Goal: Task Accomplishment & Management: Manage account settings

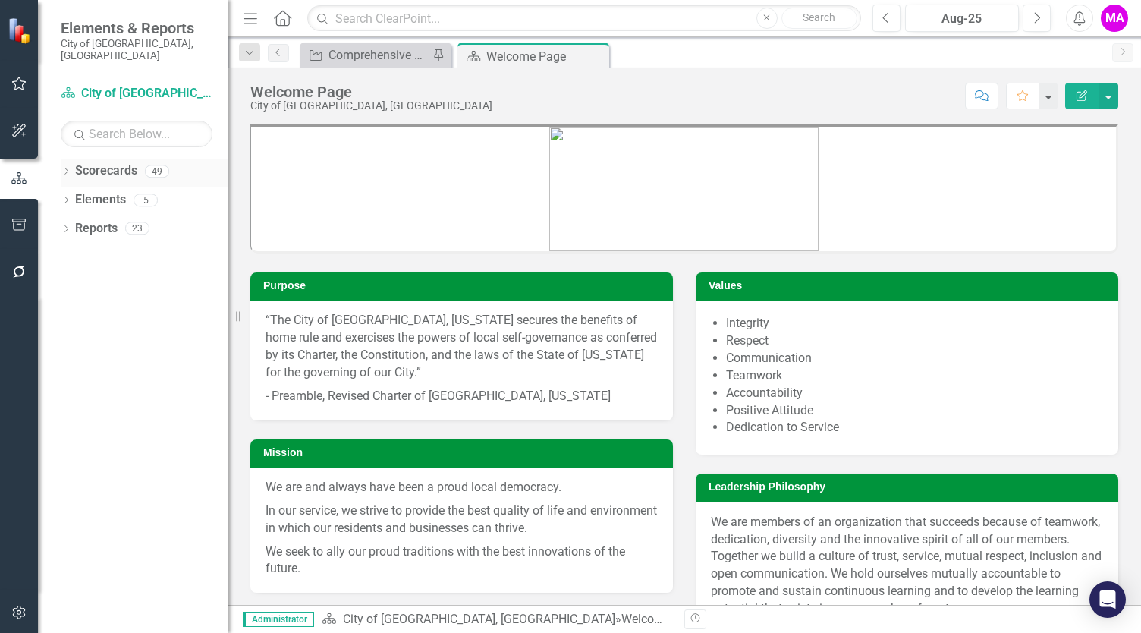
click at [65, 168] on icon "Dropdown" at bounding box center [66, 172] width 11 height 8
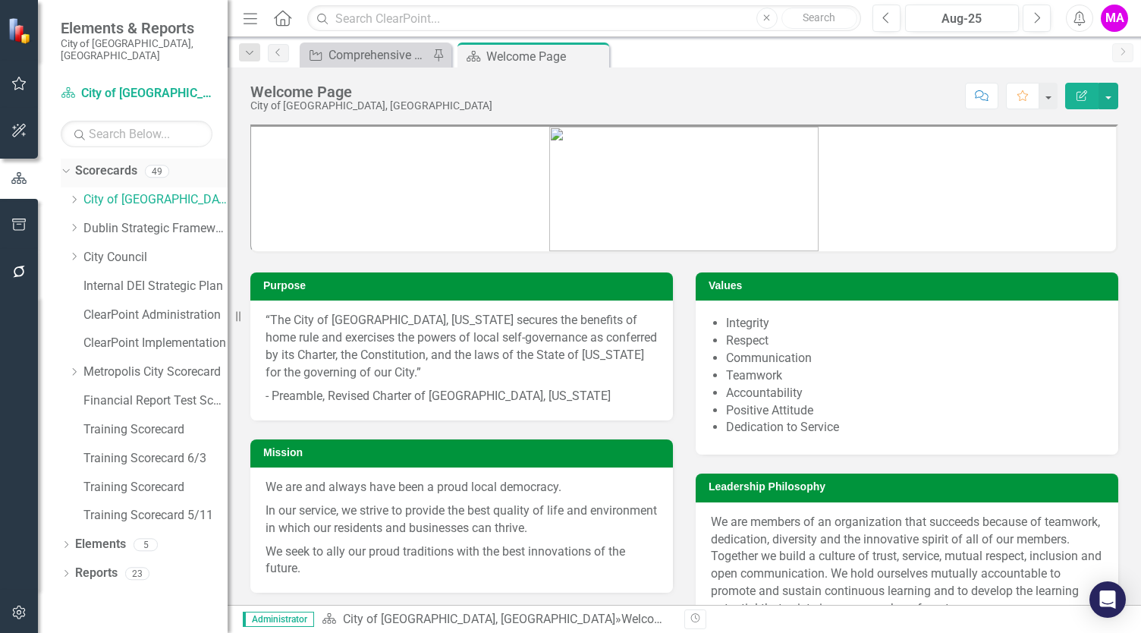
click at [102, 162] on link "Scorecards" at bounding box center [106, 170] width 62 height 17
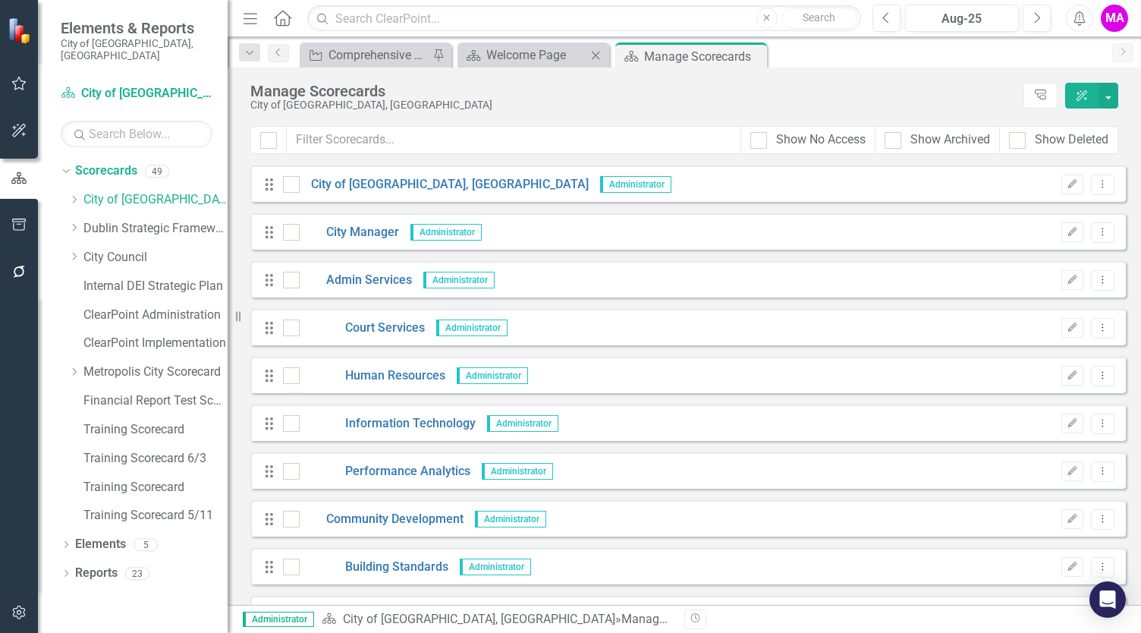
click at [593, 57] on icon "Close" at bounding box center [595, 55] width 15 height 12
click at [595, 54] on icon at bounding box center [596, 55] width 8 height 8
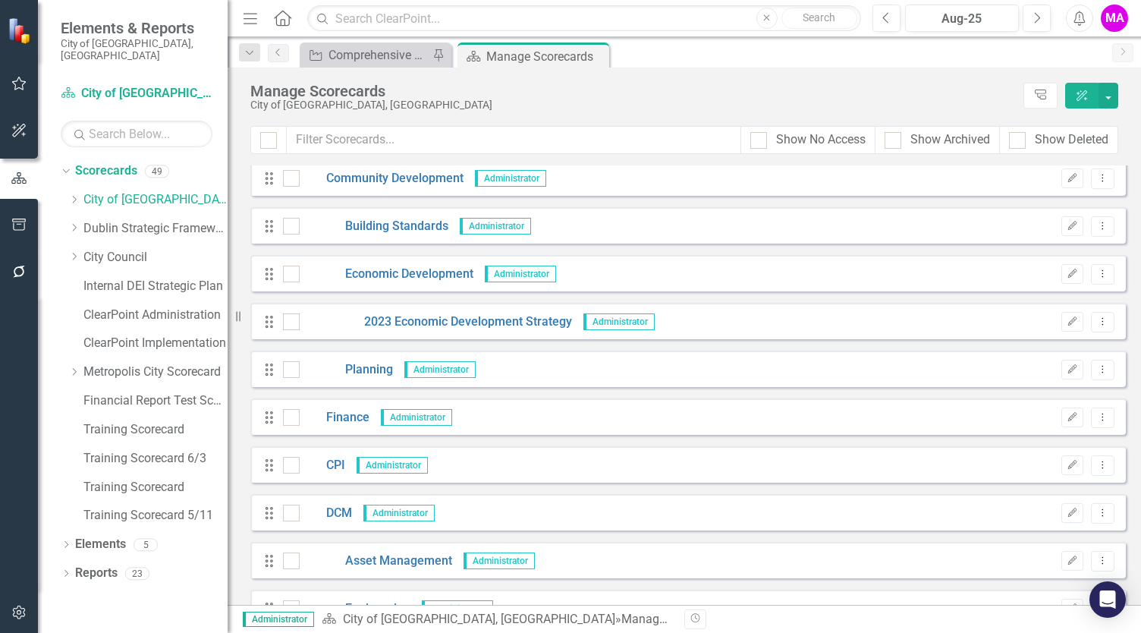
scroll to position [351, 0]
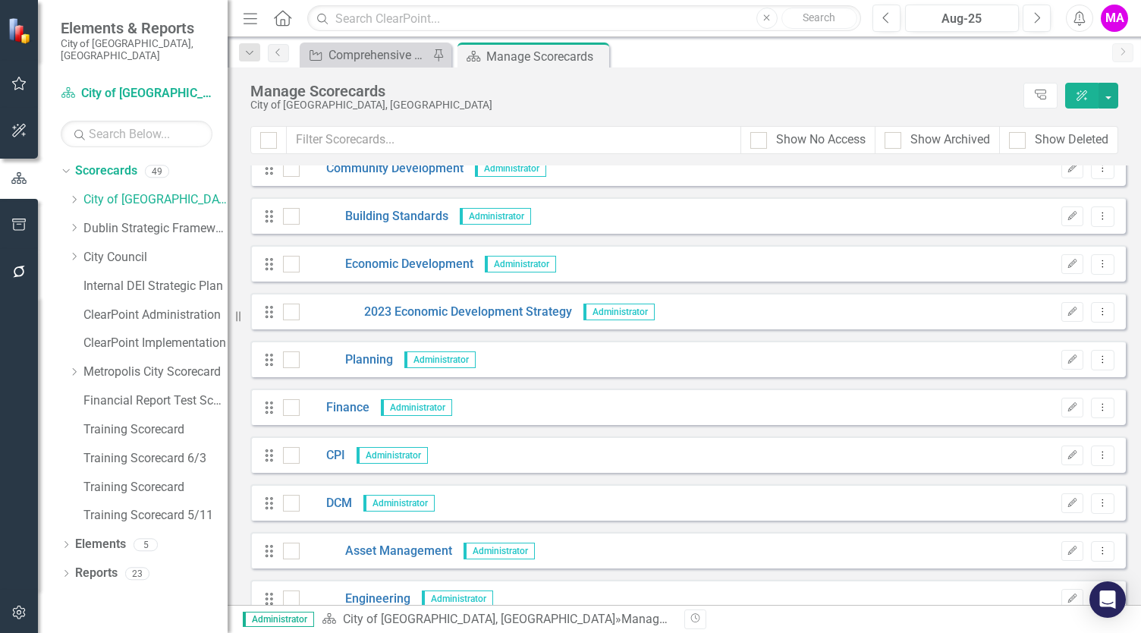
click at [21, 227] on icon "button" at bounding box center [19, 224] width 16 height 12
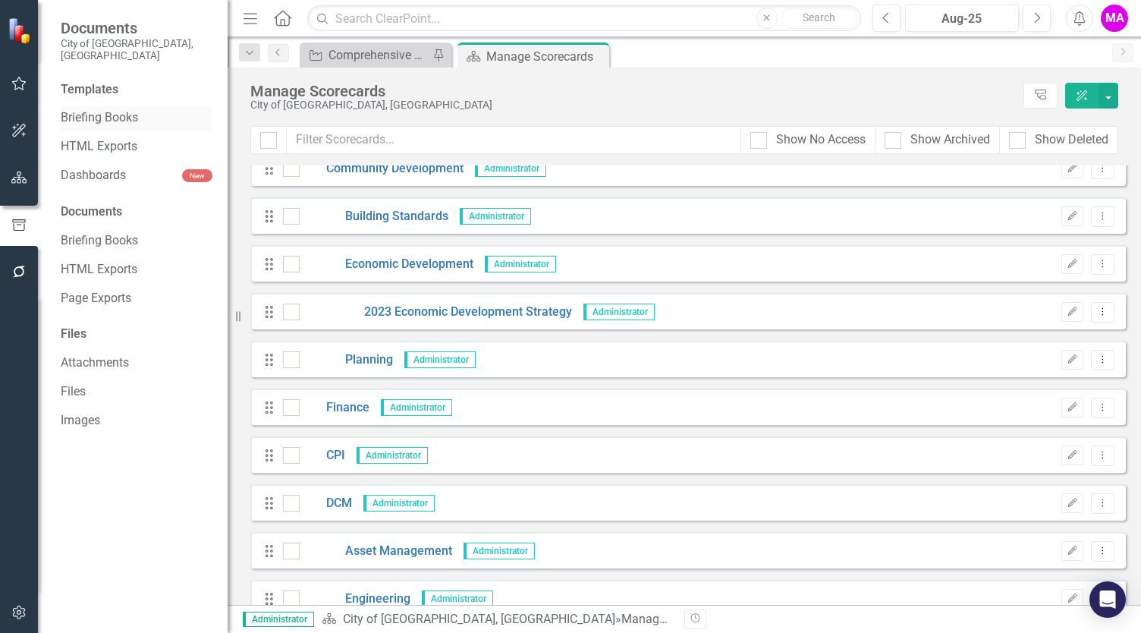
click at [96, 109] on link "Briefing Books" at bounding box center [137, 117] width 152 height 17
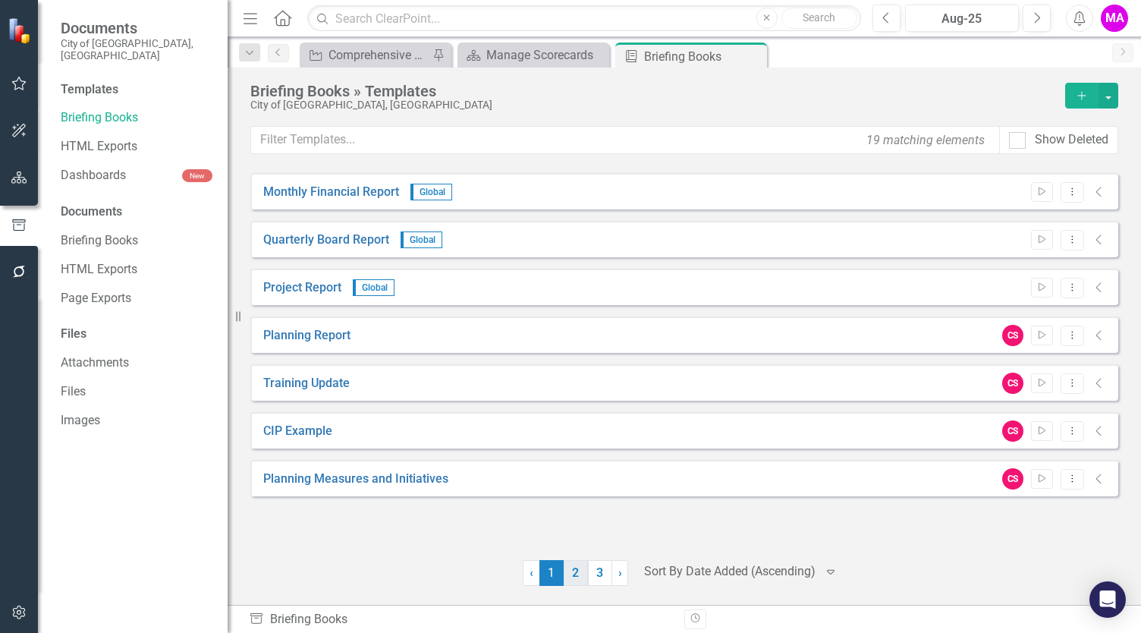
click at [571, 573] on link "2" at bounding box center [576, 573] width 24 height 26
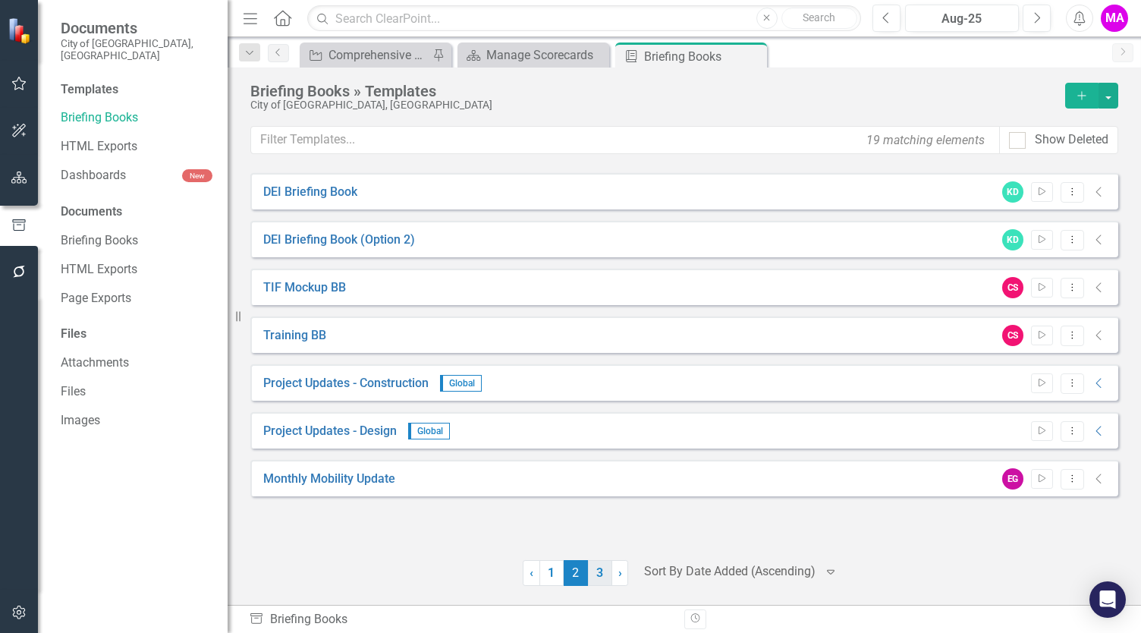
click at [603, 572] on link "3" at bounding box center [600, 573] width 24 height 26
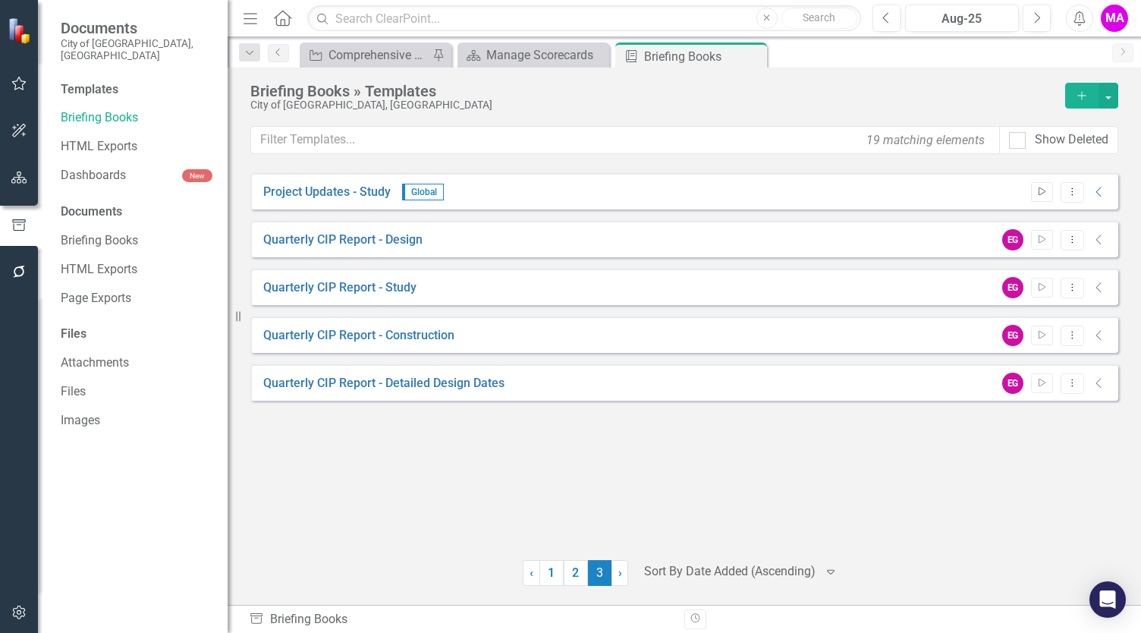
click at [1039, 191] on icon "button" at bounding box center [1042, 191] width 7 height 8
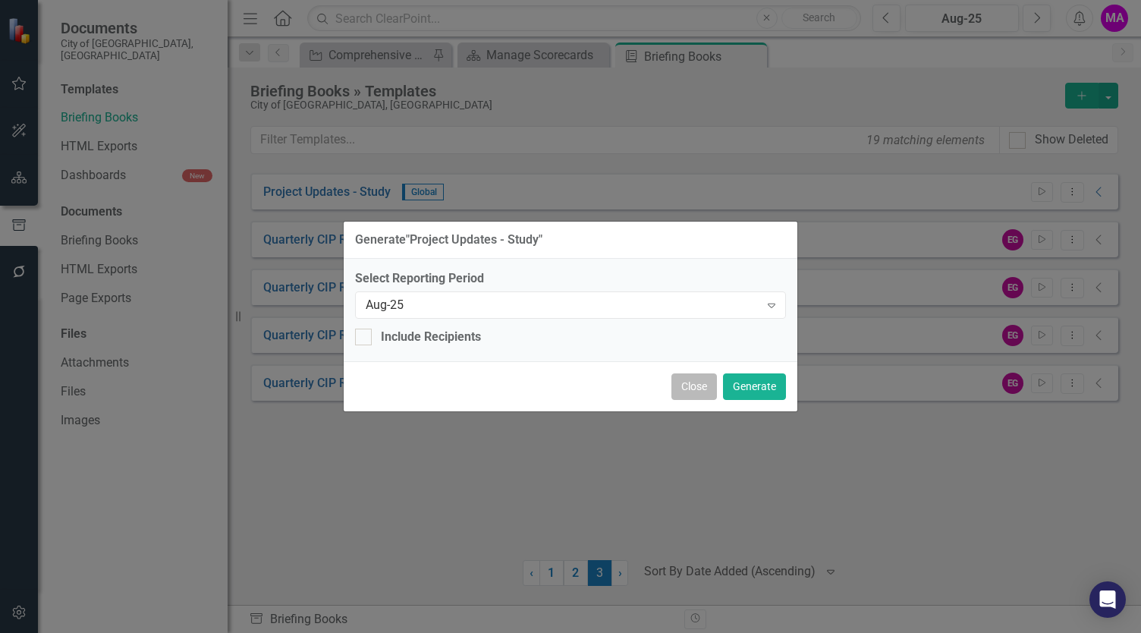
click at [699, 385] on button "Close" at bounding box center [694, 386] width 46 height 27
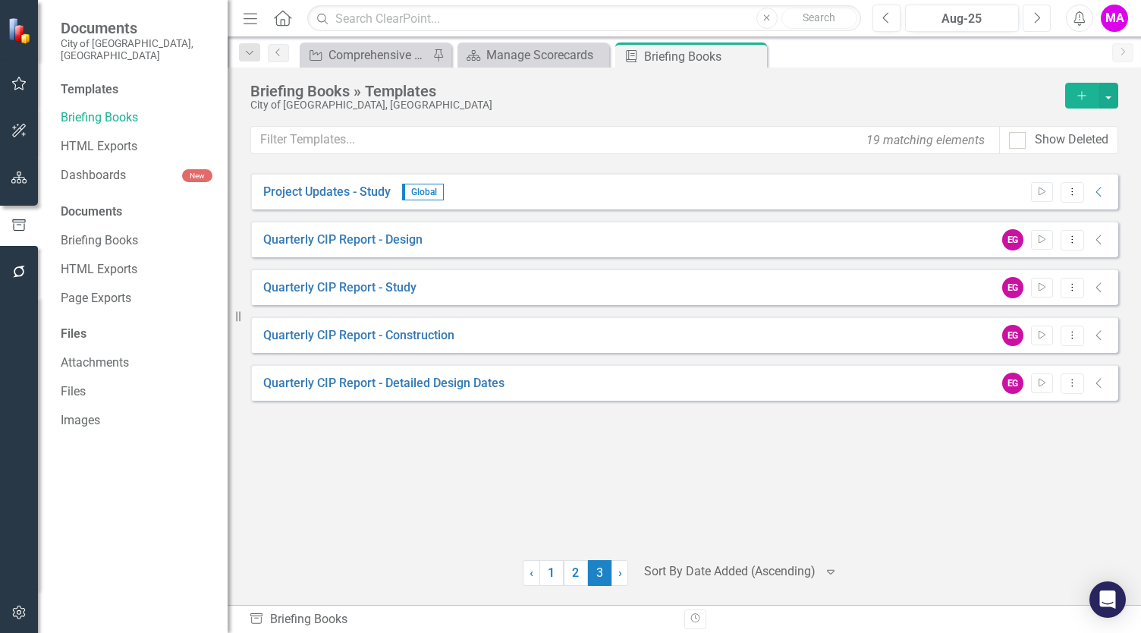
click at [1039, 23] on icon "Next" at bounding box center [1037, 18] width 8 height 14
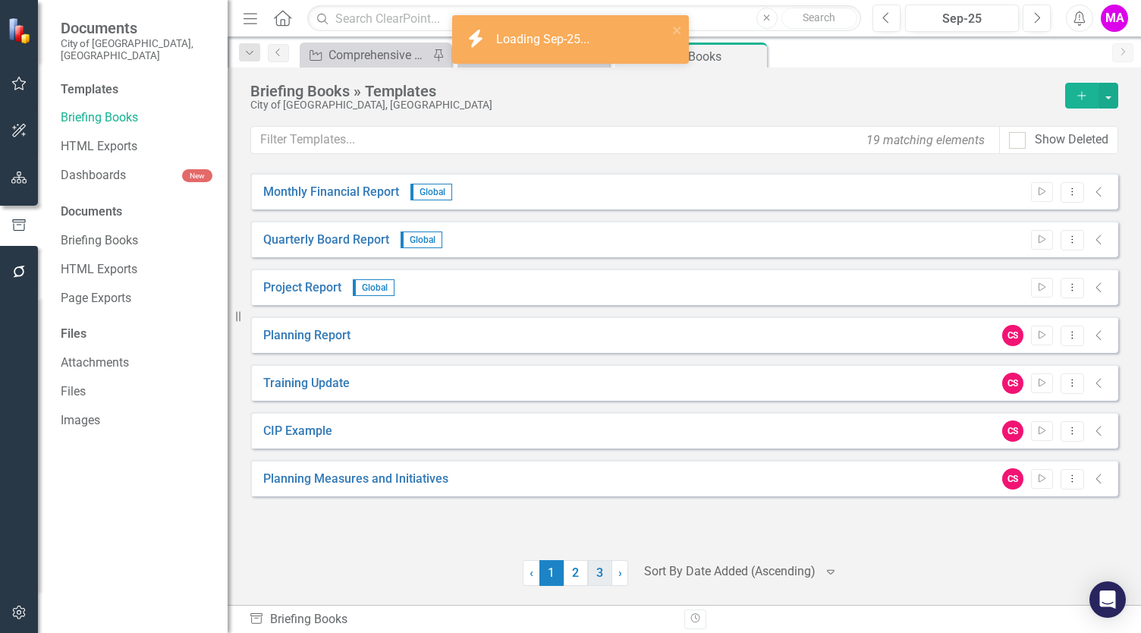
click at [603, 567] on link "3" at bounding box center [600, 573] width 24 height 26
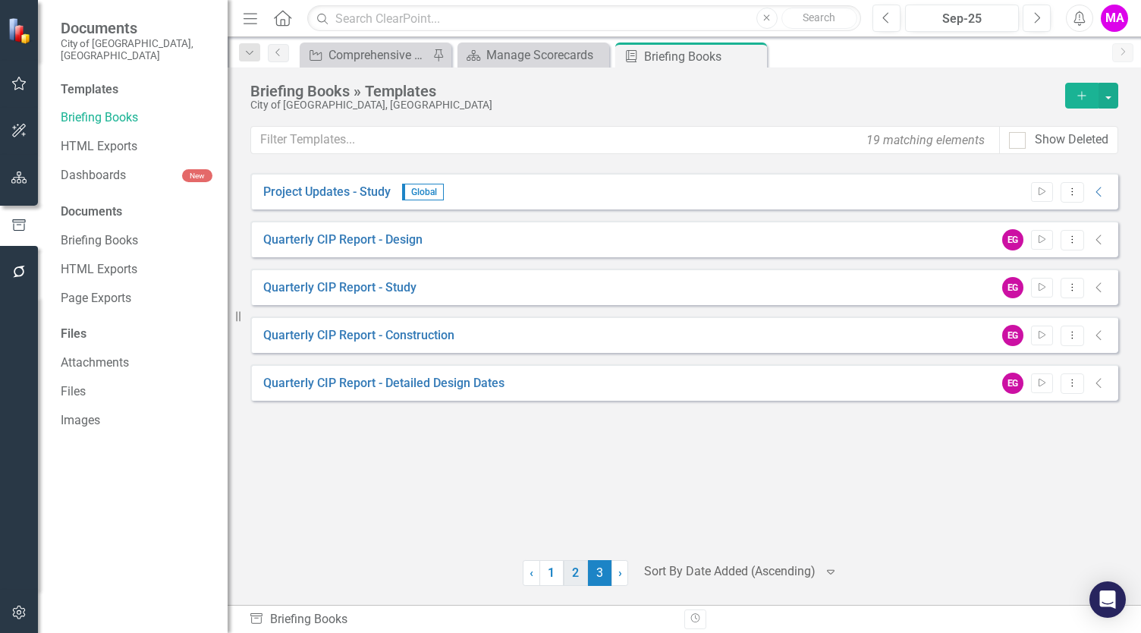
click at [574, 574] on link "2" at bounding box center [576, 573] width 24 height 26
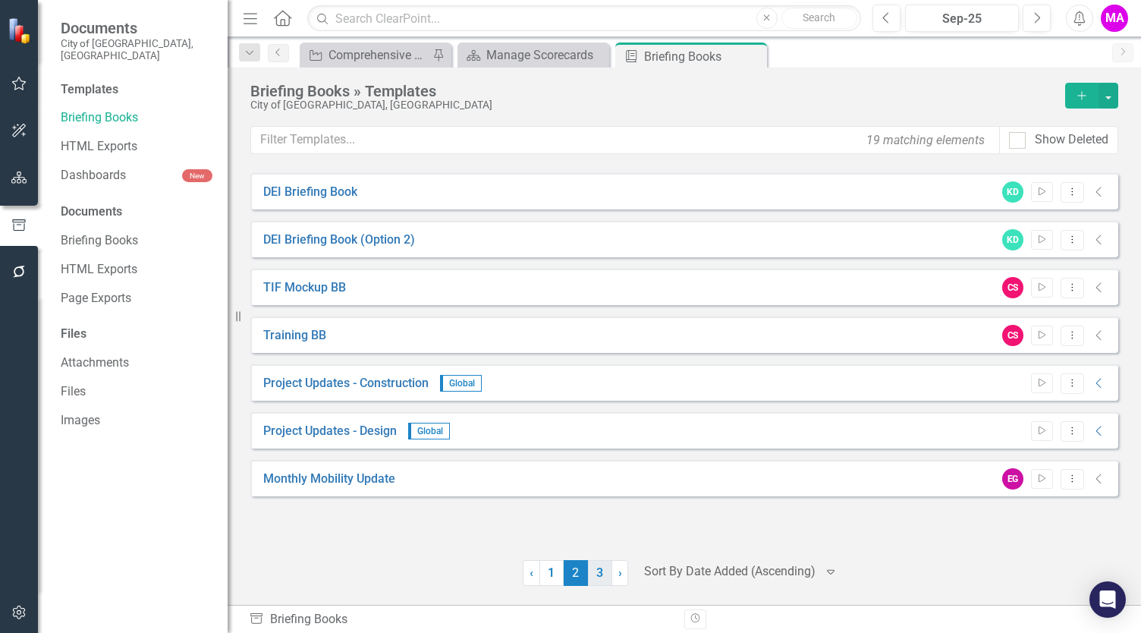
click at [596, 577] on link "3" at bounding box center [600, 573] width 24 height 26
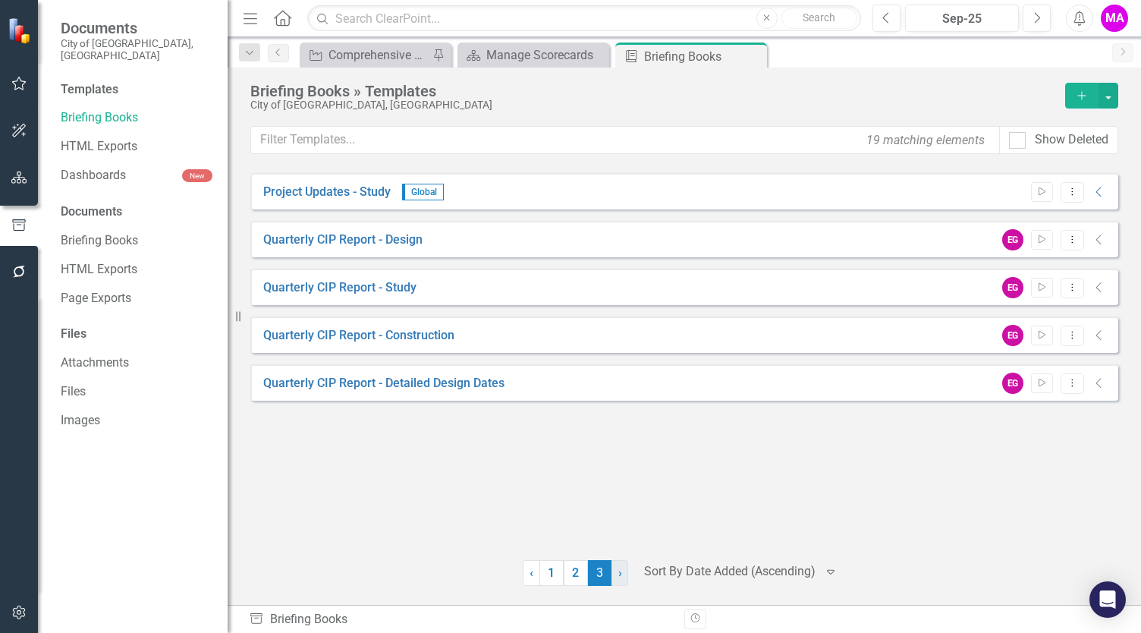
click at [622, 577] on link "› Next" at bounding box center [619, 573] width 17 height 26
click at [1045, 194] on icon "Start" at bounding box center [1041, 191] width 11 height 9
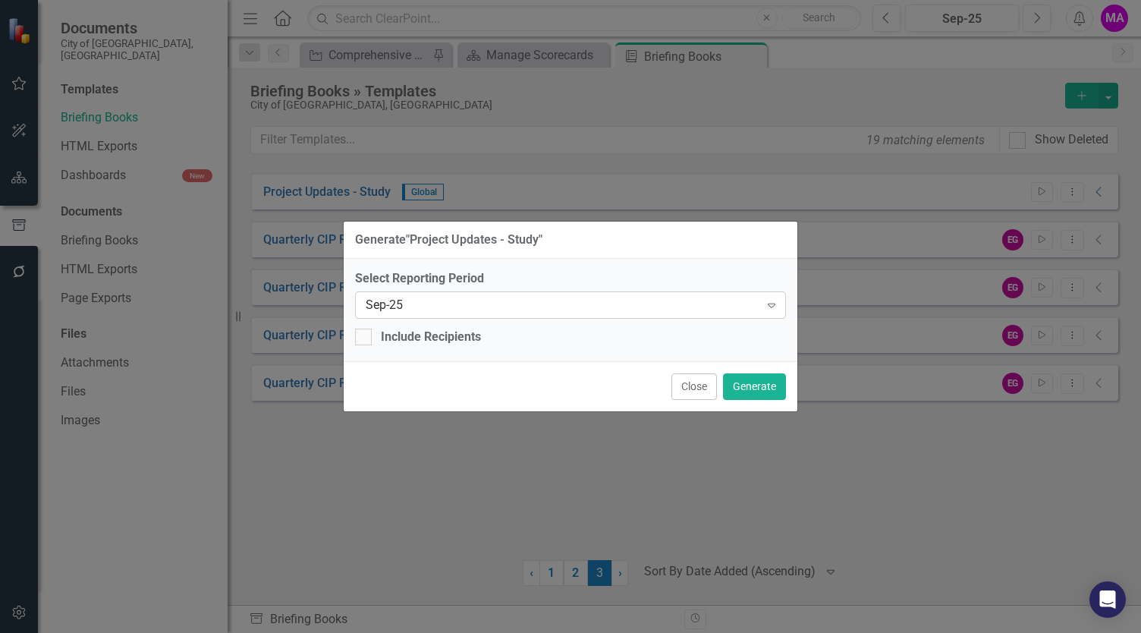
click at [769, 309] on icon "Expand" at bounding box center [771, 305] width 15 height 12
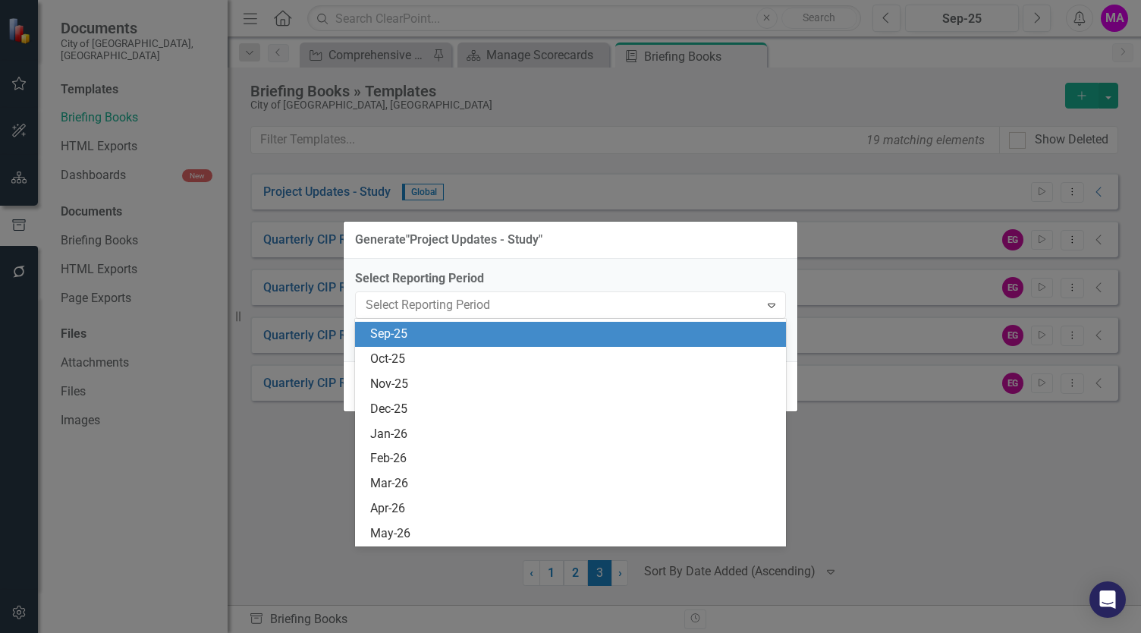
scroll to position [3190, 0]
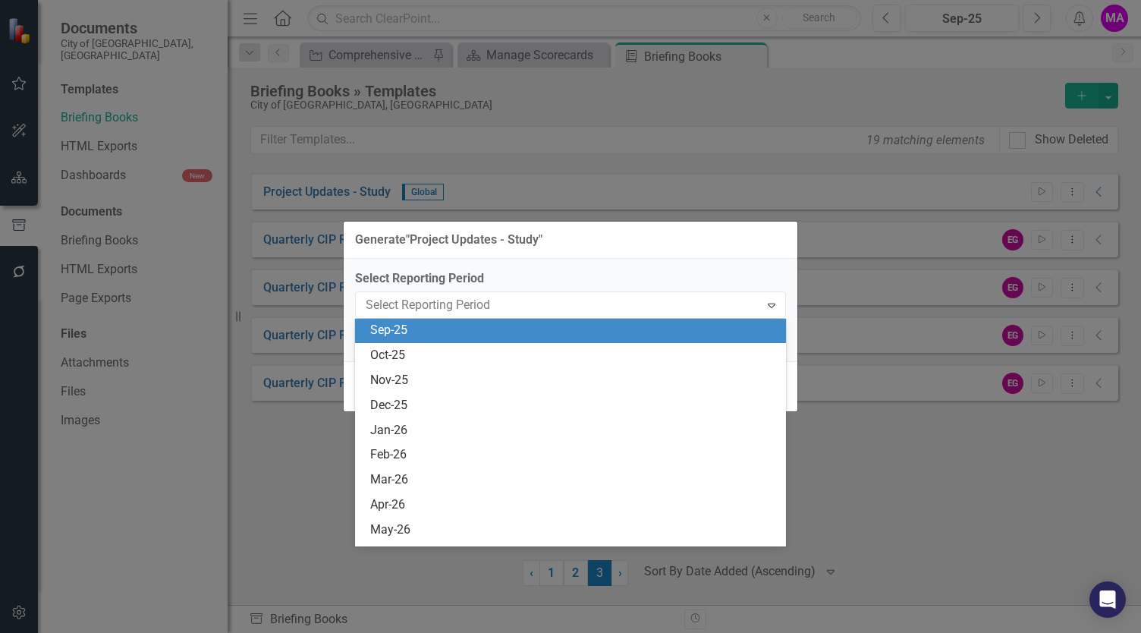
click at [705, 335] on div "Sep-25" at bounding box center [573, 330] width 407 height 17
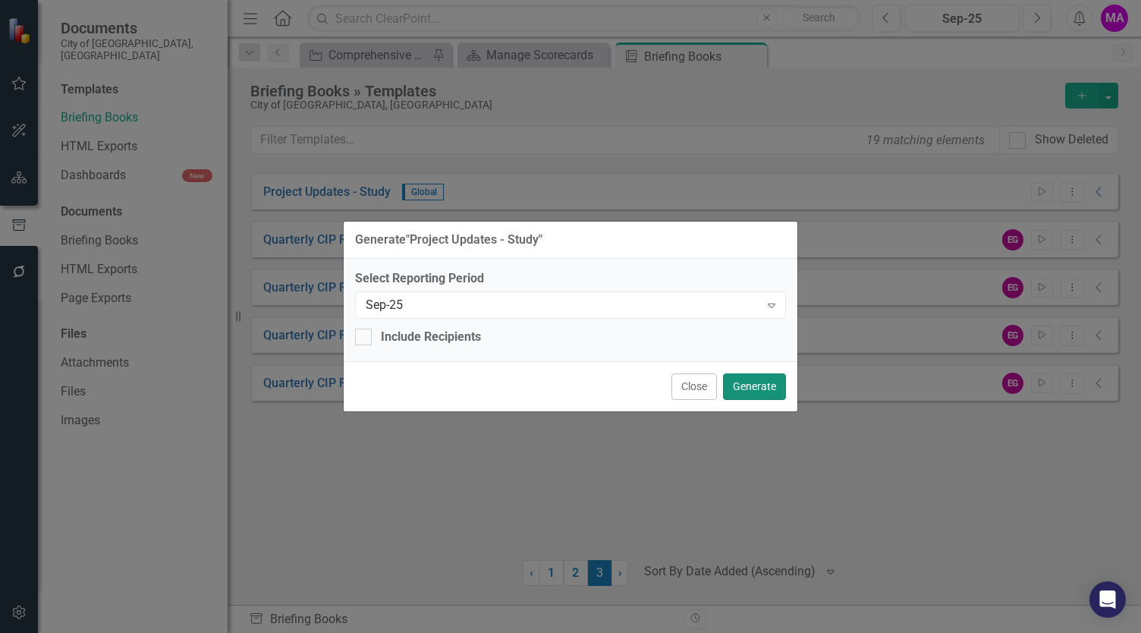
click at [772, 393] on button "Generate" at bounding box center [754, 386] width 63 height 27
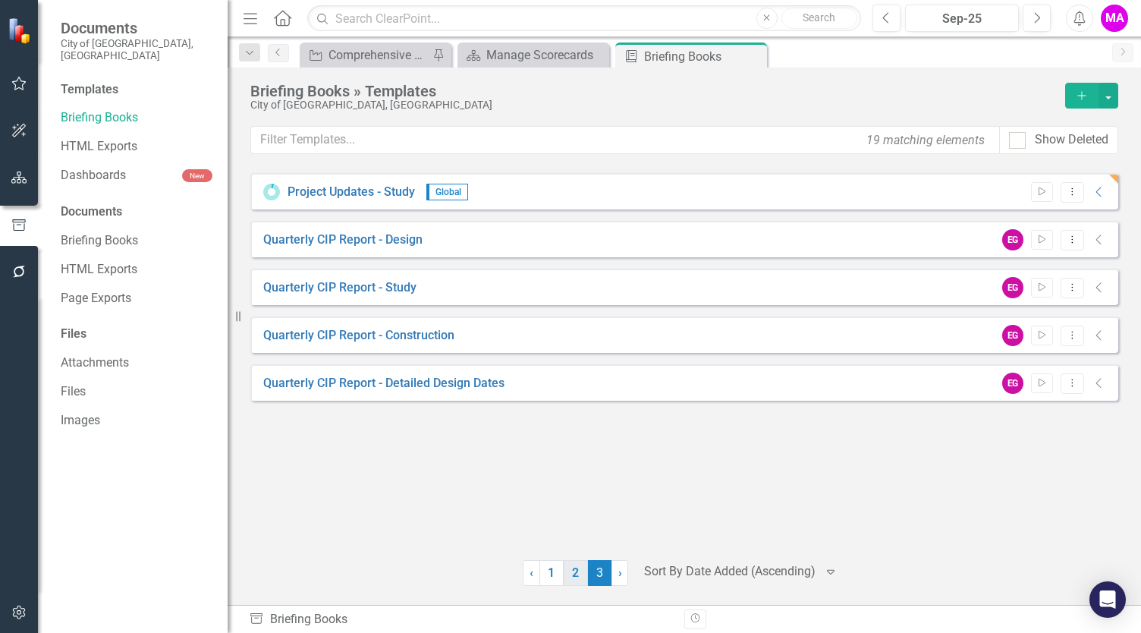
click at [576, 577] on link "2" at bounding box center [576, 573] width 24 height 26
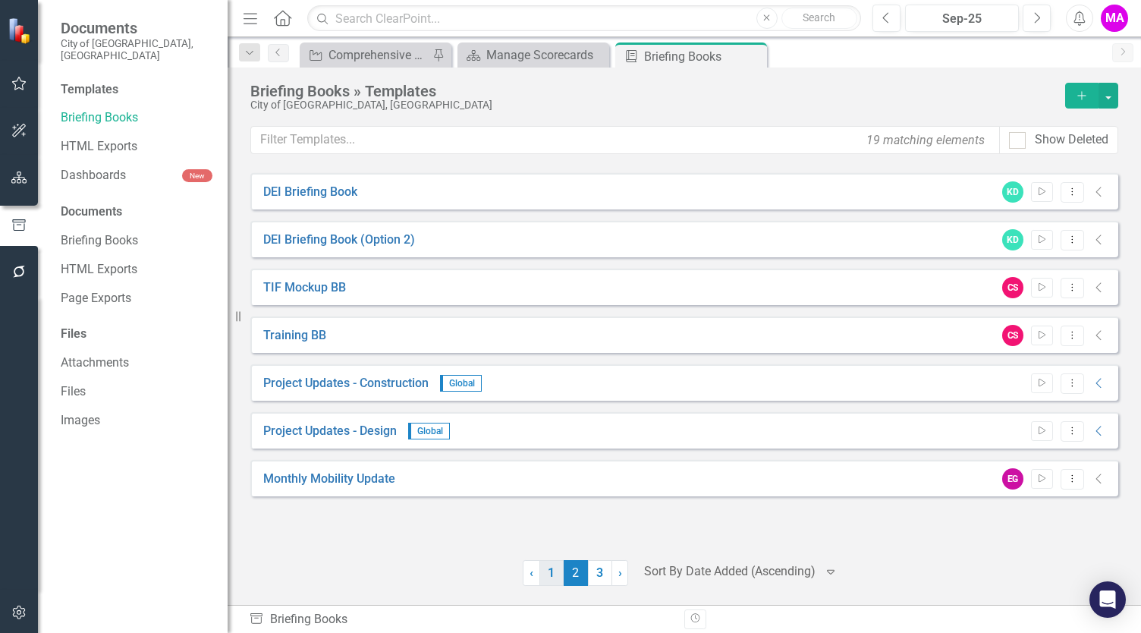
click at [551, 581] on link "1" at bounding box center [551, 573] width 24 height 26
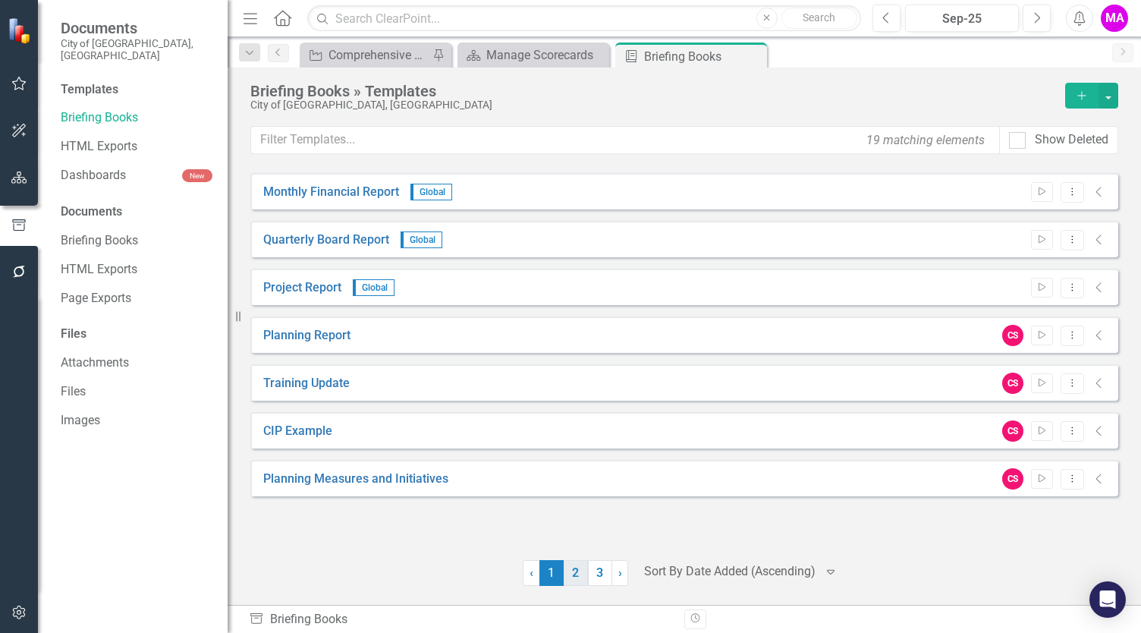
click at [574, 571] on link "2" at bounding box center [576, 573] width 24 height 26
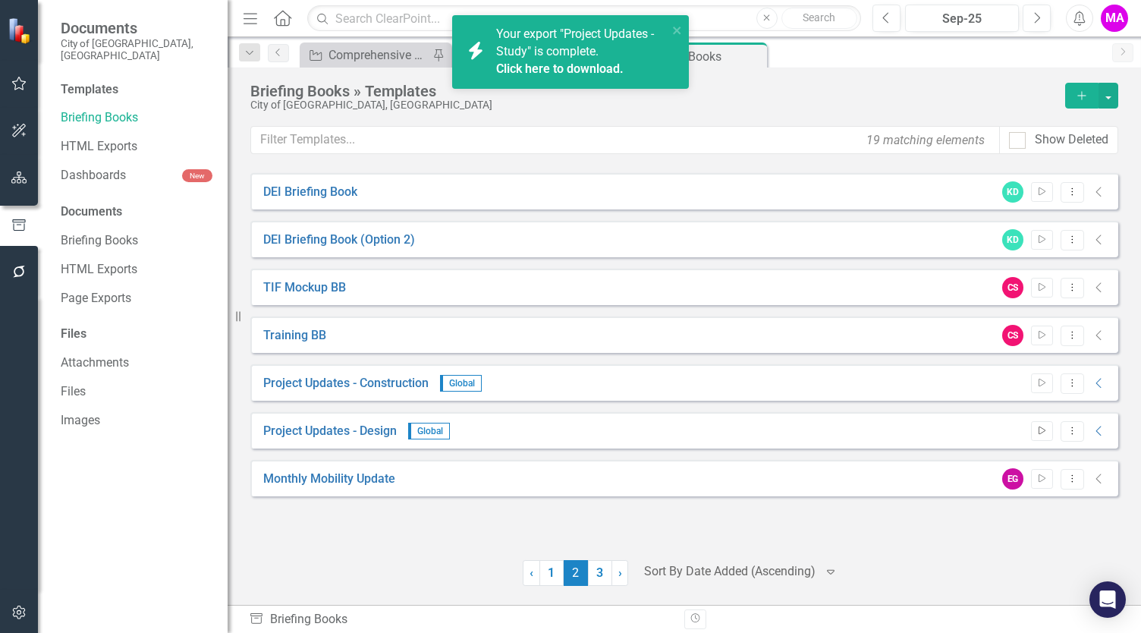
click at [1042, 429] on icon "Start" at bounding box center [1041, 430] width 11 height 9
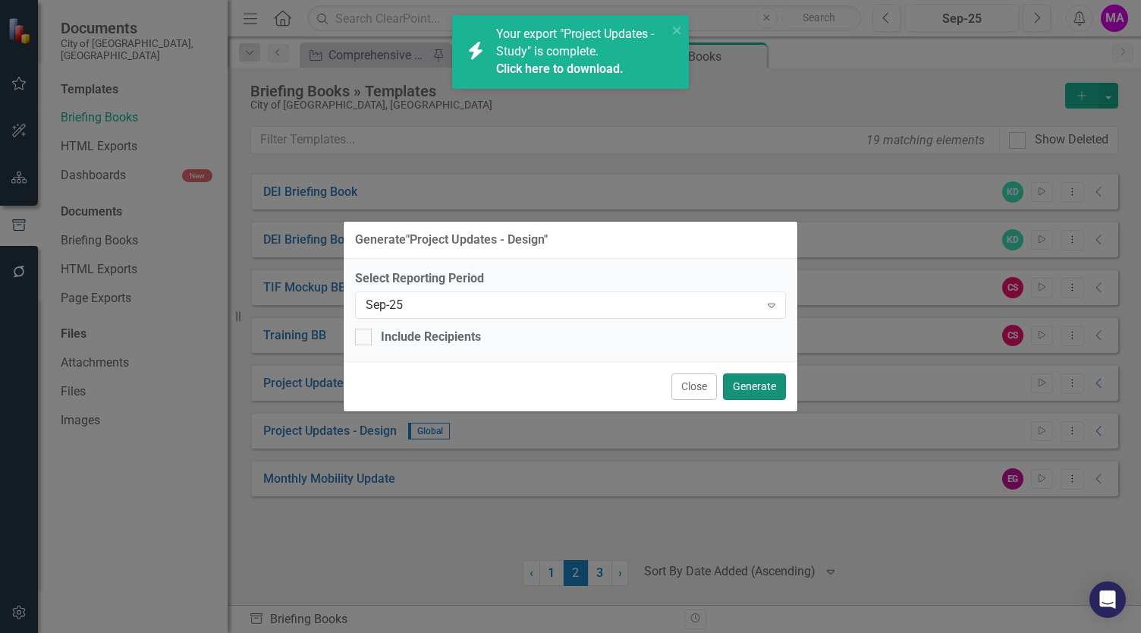
click at [768, 384] on button "Generate" at bounding box center [754, 386] width 63 height 27
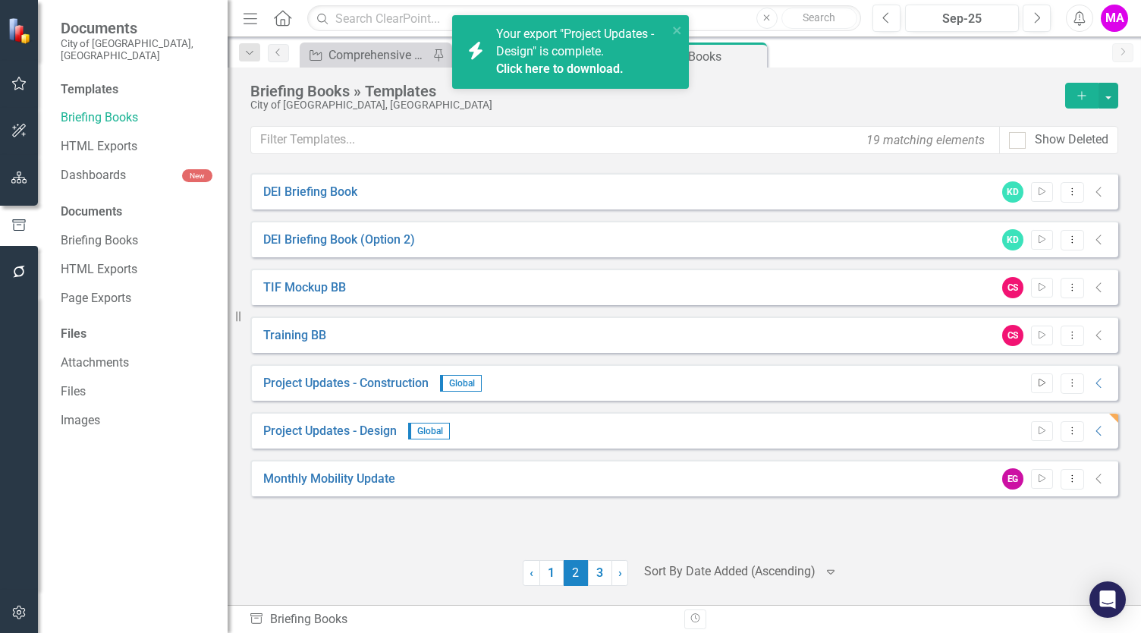
click at [1045, 380] on icon "button" at bounding box center [1042, 383] width 7 height 8
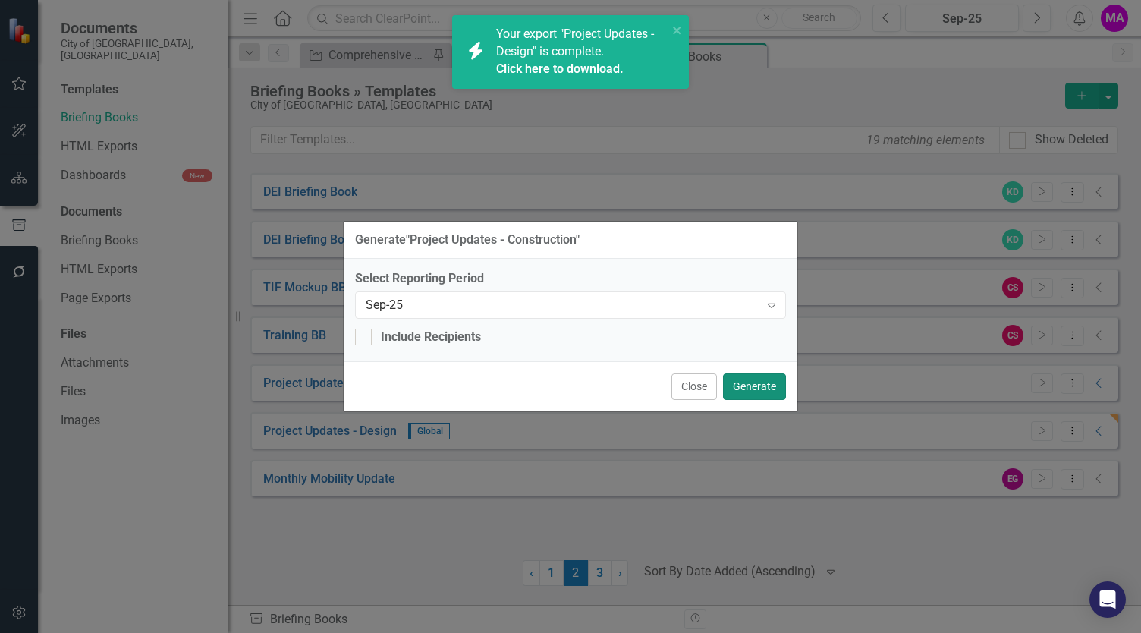
click at [750, 389] on button "Generate" at bounding box center [754, 386] width 63 height 27
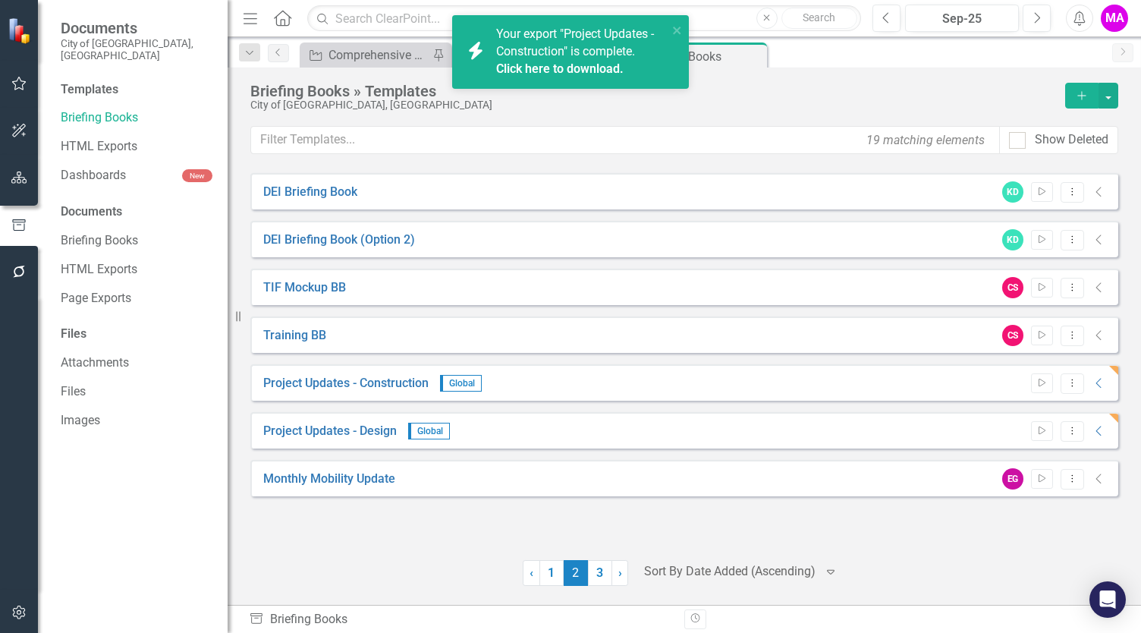
click at [757, 99] on div "City of [GEOGRAPHIC_DATA], [GEOGRAPHIC_DATA]" at bounding box center [653, 104] width 807 height 11
click at [679, 30] on icon "close" at bounding box center [677, 30] width 11 height 12
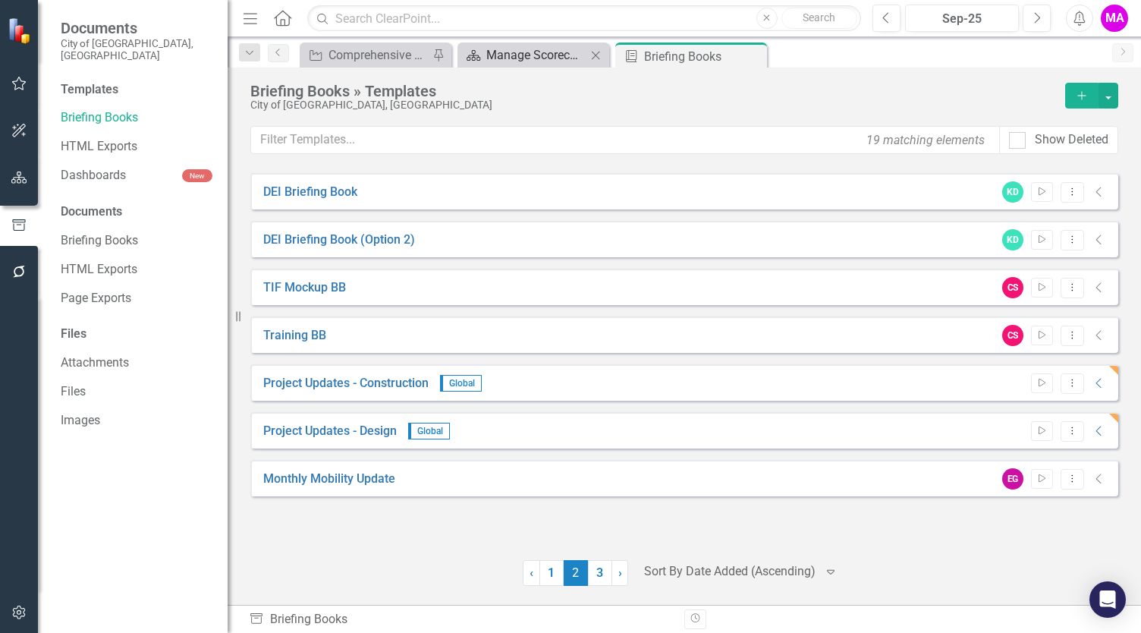
click at [515, 54] on div "Manage Scorecards" at bounding box center [536, 55] width 100 height 19
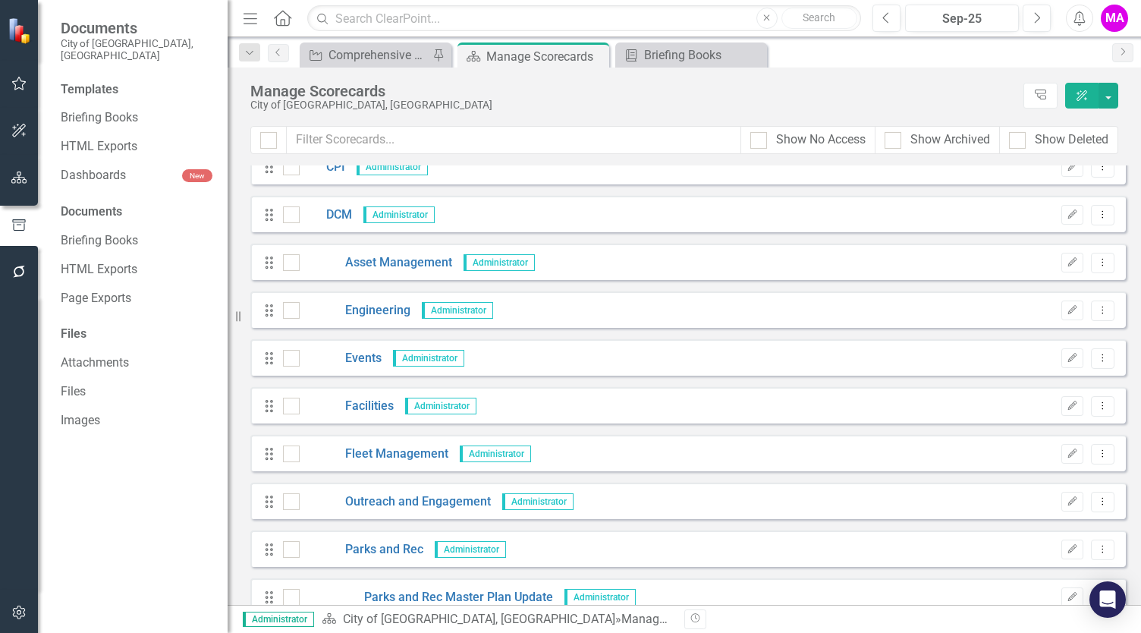
scroll to position [658, 0]
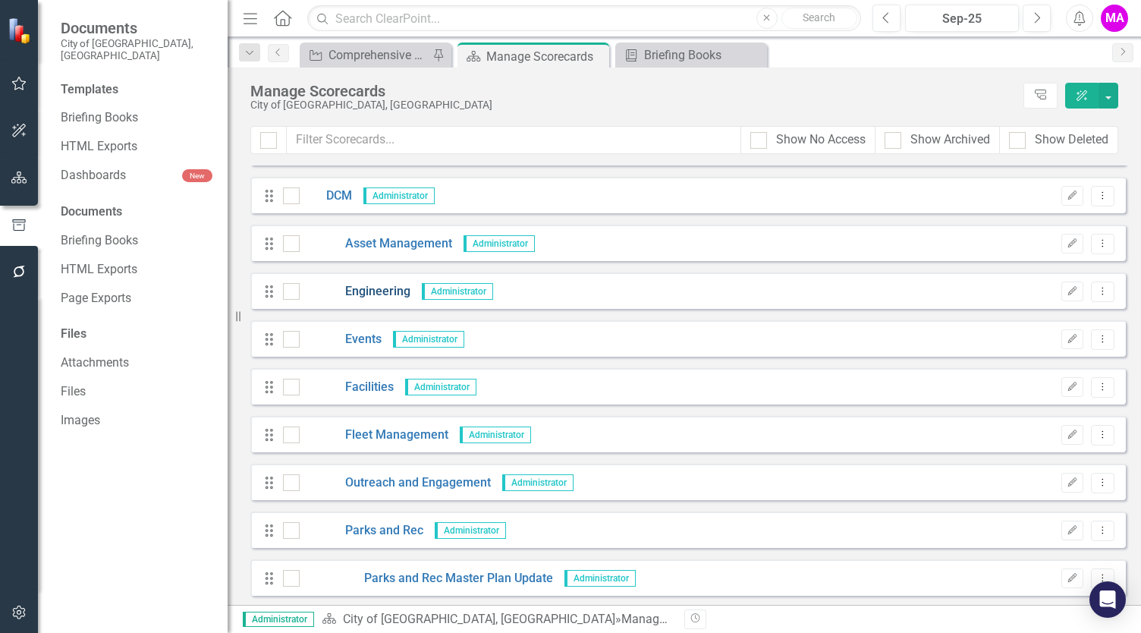
click at [391, 295] on link "Engineering" at bounding box center [355, 291] width 111 height 17
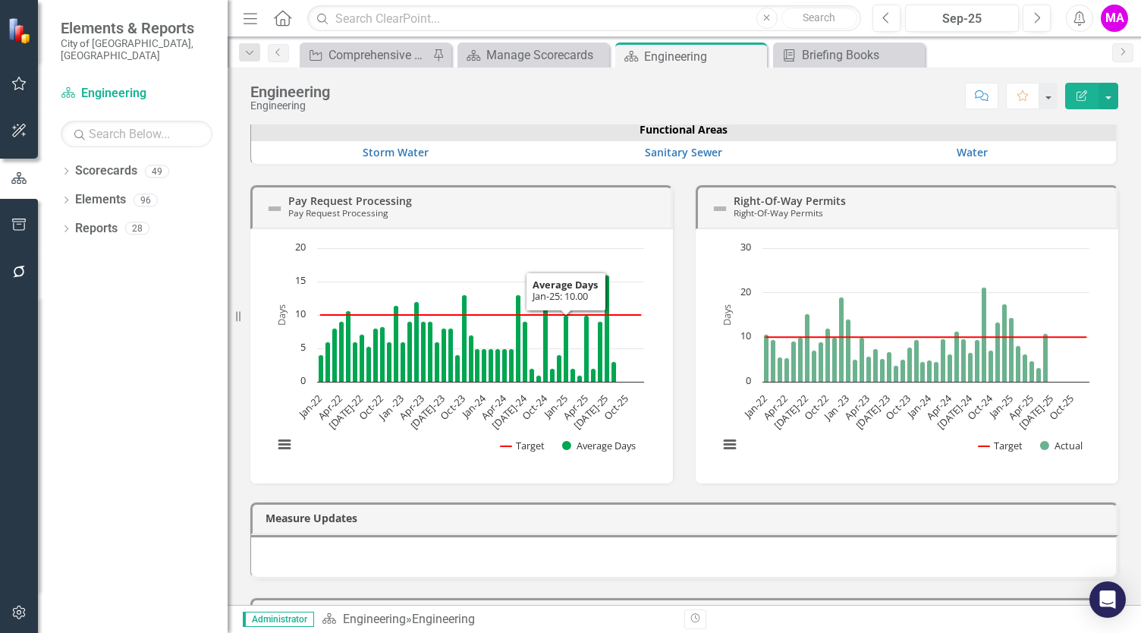
scroll to position [687, 0]
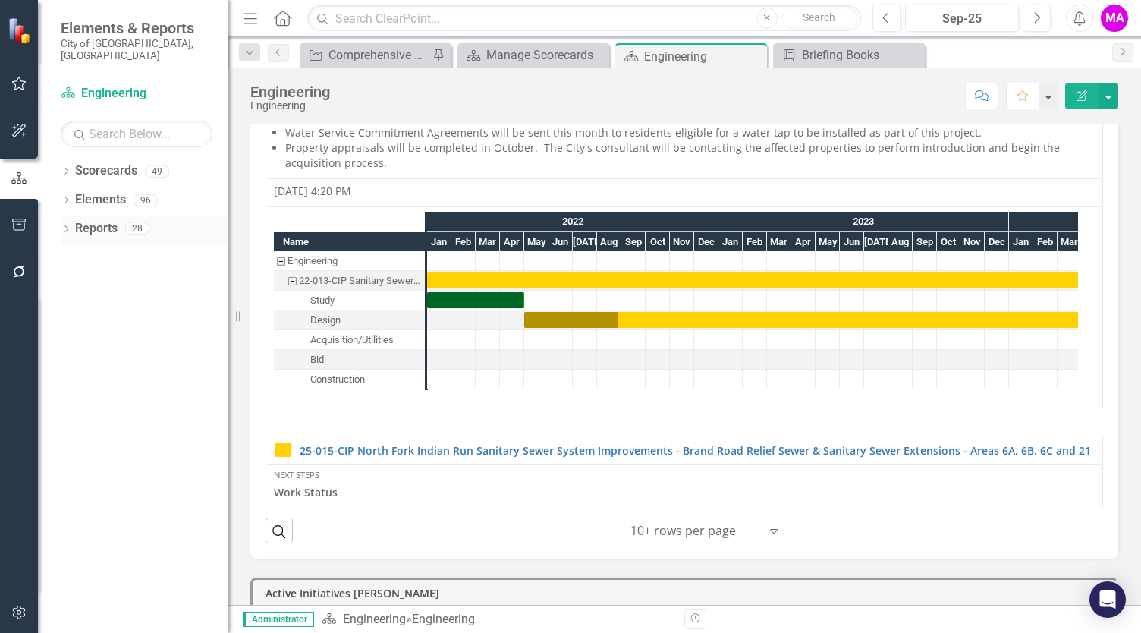
click at [66, 225] on icon at bounding box center [66, 228] width 4 height 7
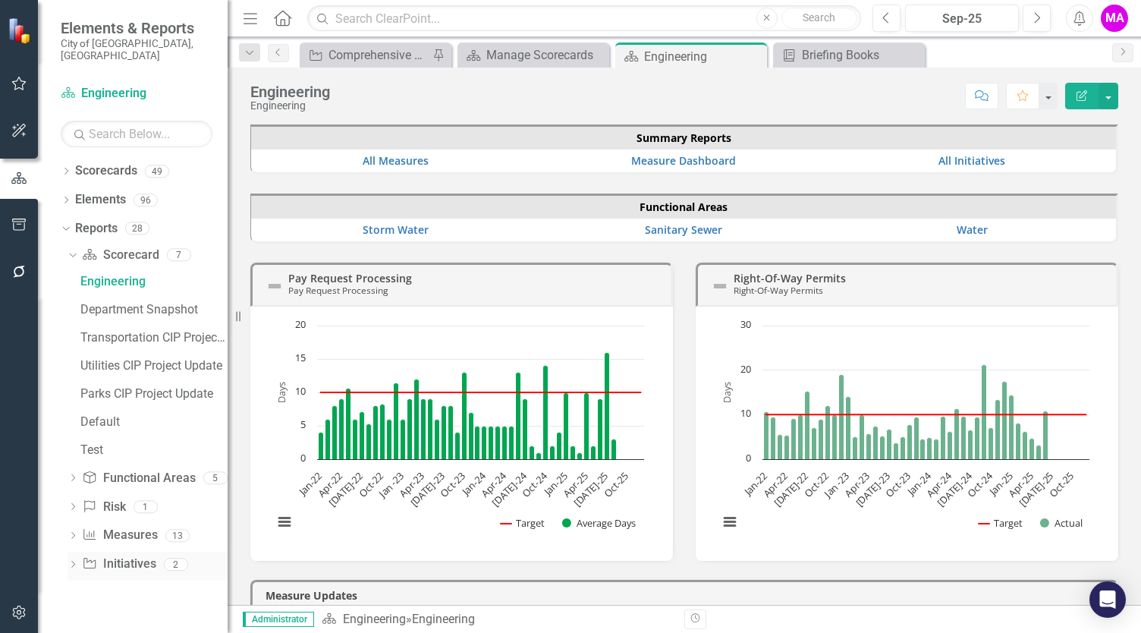
click at [71, 561] on icon "Dropdown" at bounding box center [73, 565] width 11 height 8
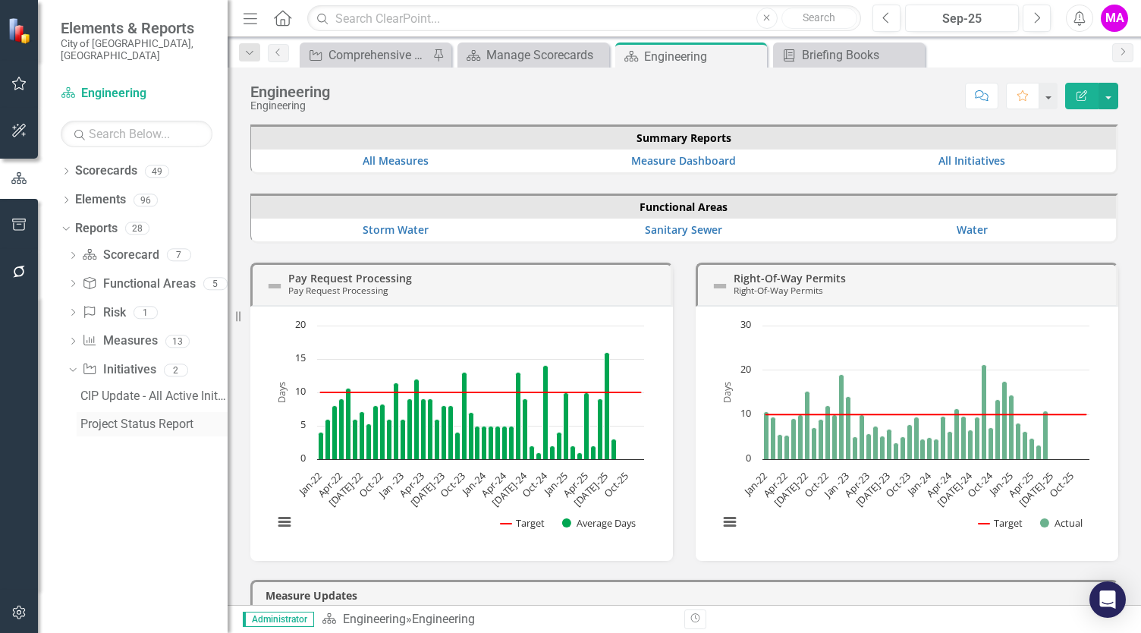
click at [164, 417] on div "Project Status Report" at bounding box center [153, 424] width 147 height 14
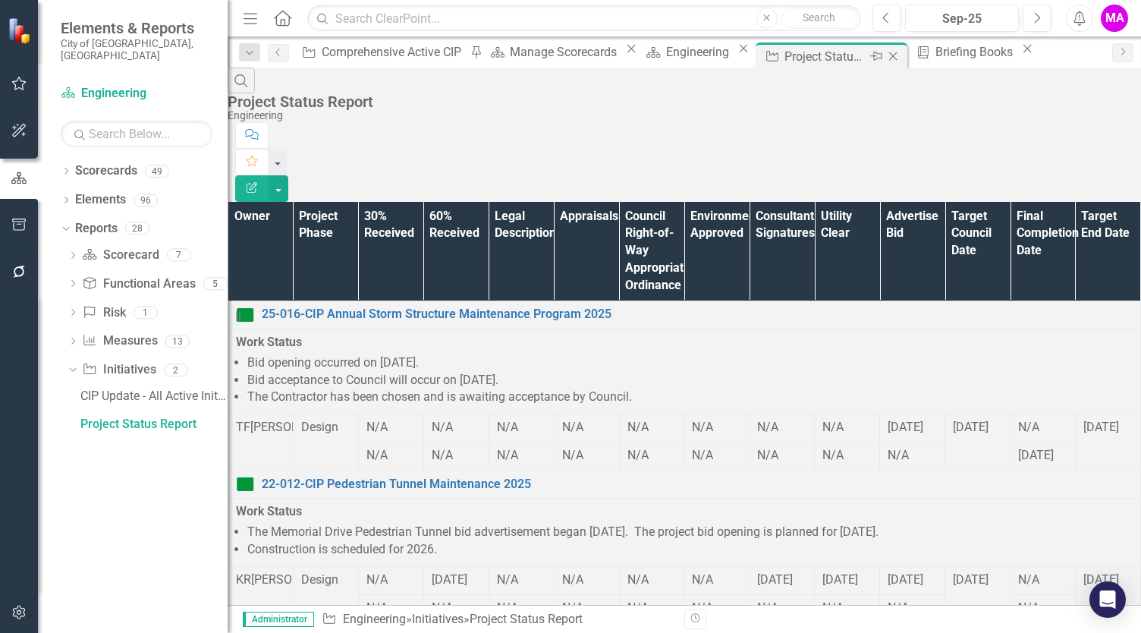
click at [889, 55] on icon at bounding box center [893, 56] width 8 height 8
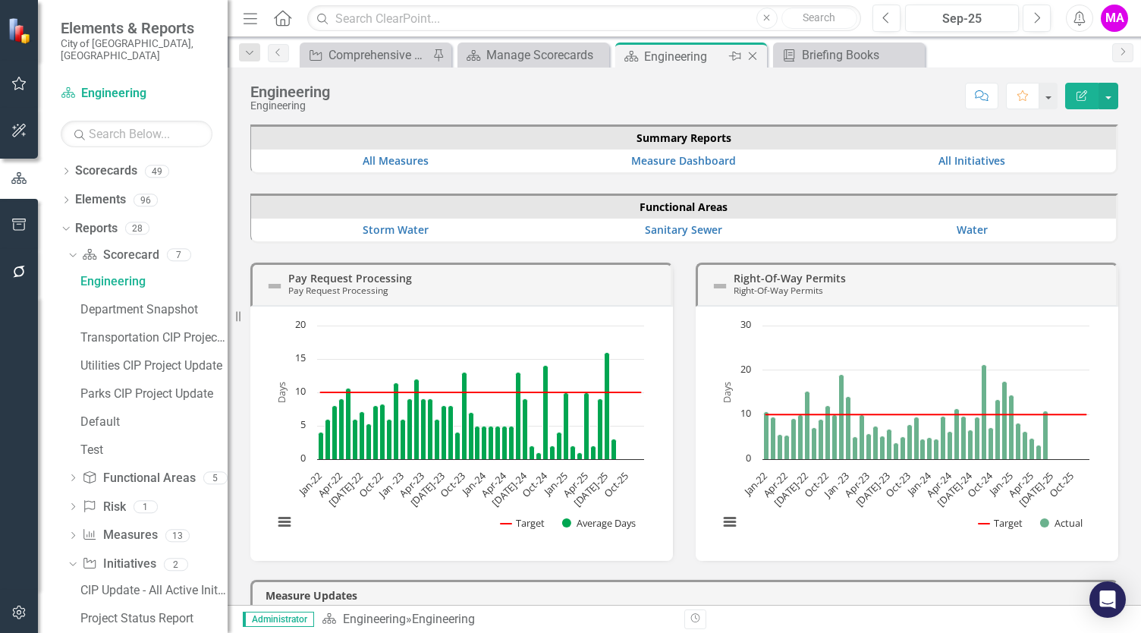
click at [756, 52] on icon at bounding box center [753, 56] width 8 height 8
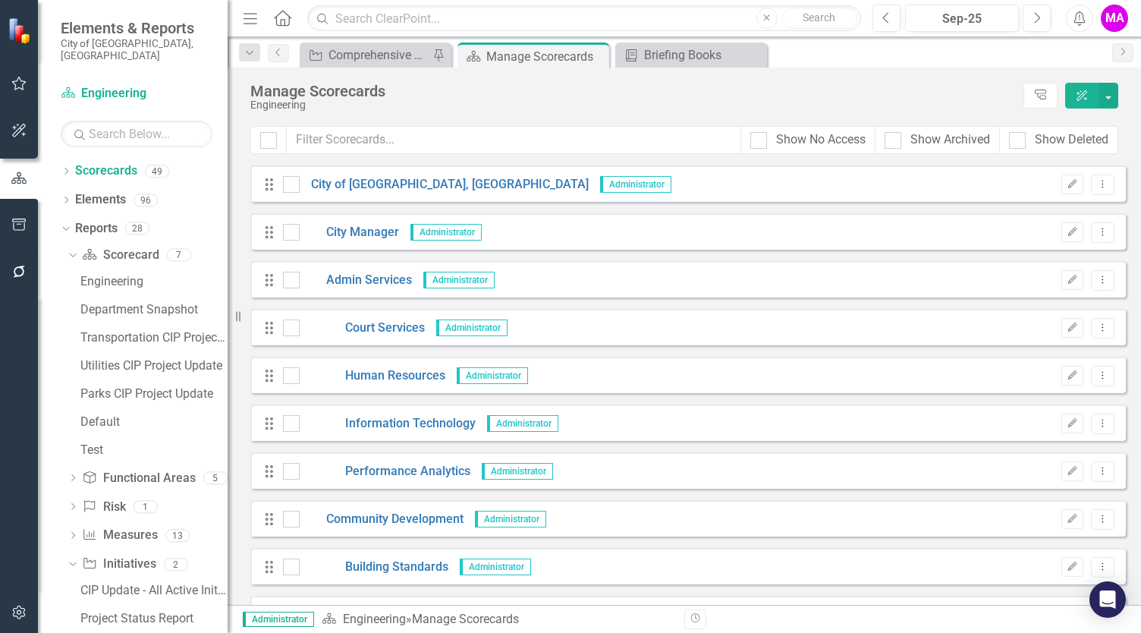
scroll to position [11, 0]
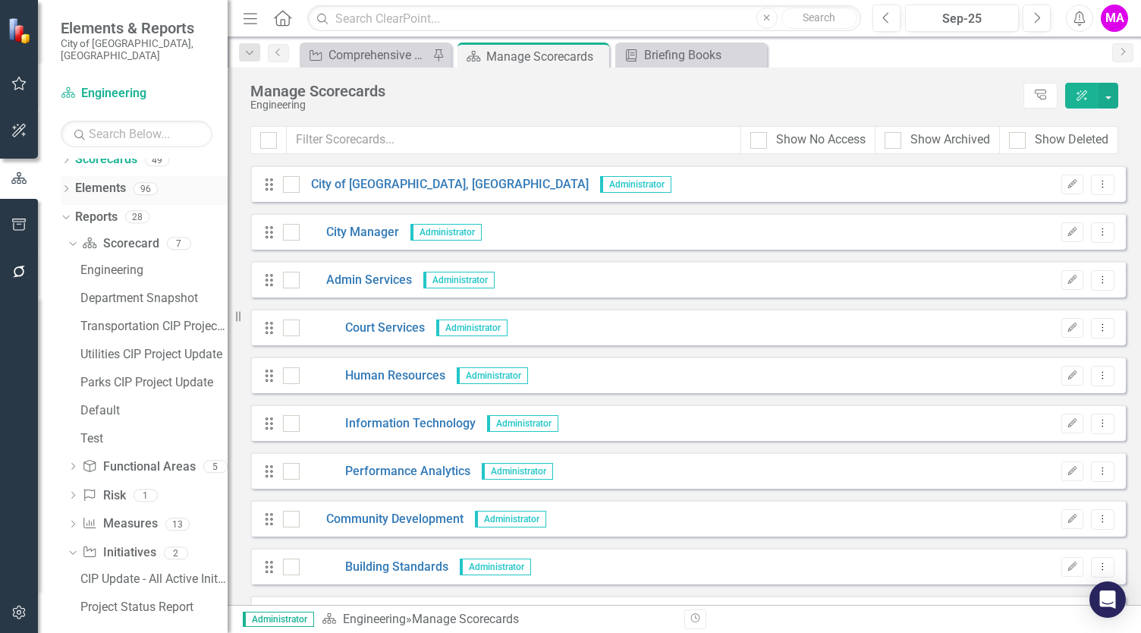
click at [66, 186] on icon "Dropdown" at bounding box center [66, 190] width 11 height 8
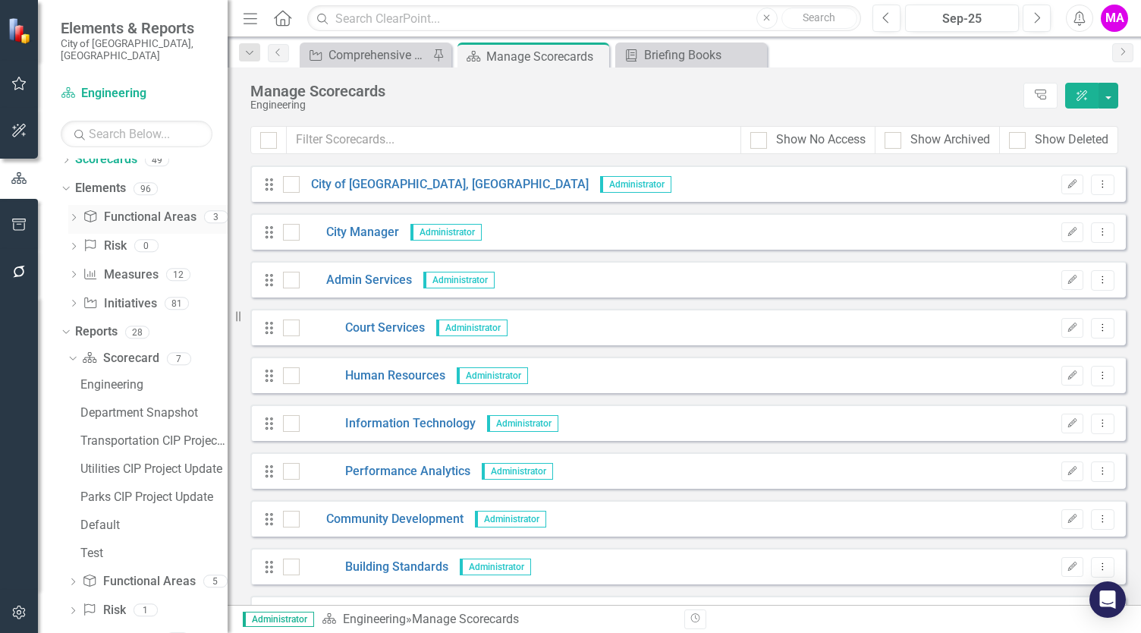
click at [74, 215] on icon "Dropdown" at bounding box center [73, 219] width 11 height 8
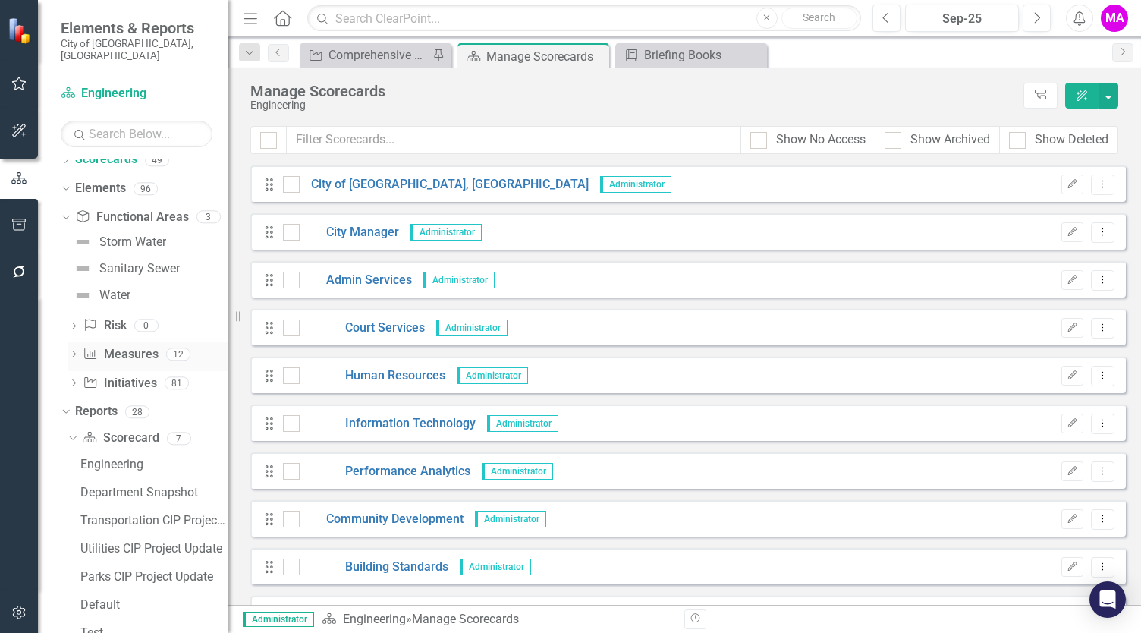
click at [74, 351] on icon at bounding box center [74, 354] width 4 height 7
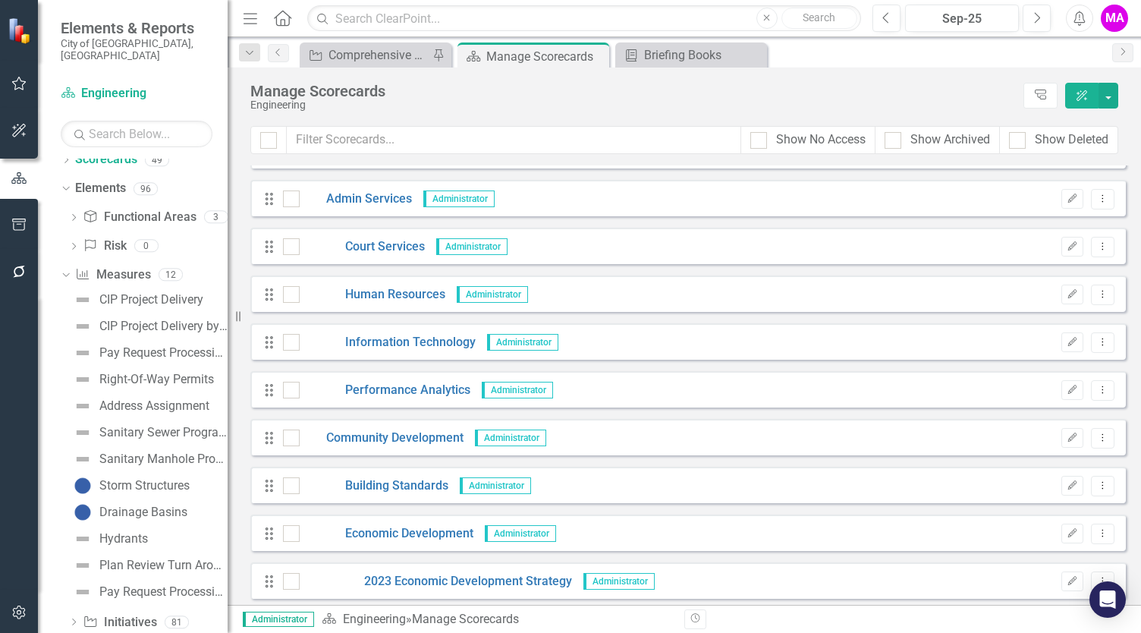
scroll to position [82, 0]
click at [68, 269] on icon "Dropdown" at bounding box center [64, 274] width 8 height 11
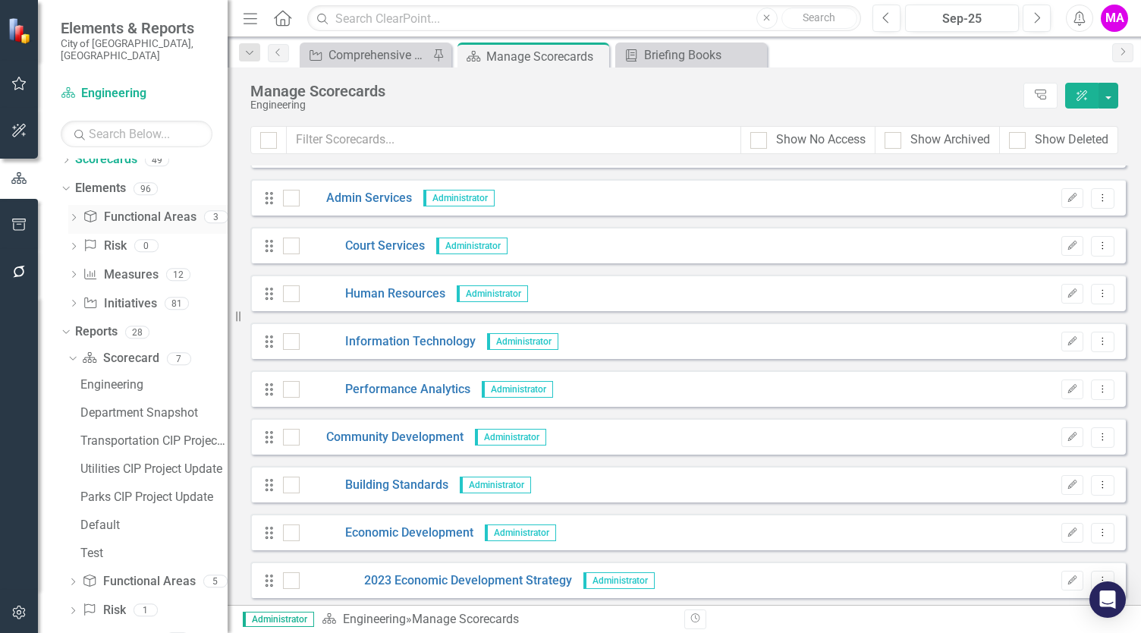
click at [74, 215] on icon "Dropdown" at bounding box center [73, 219] width 11 height 8
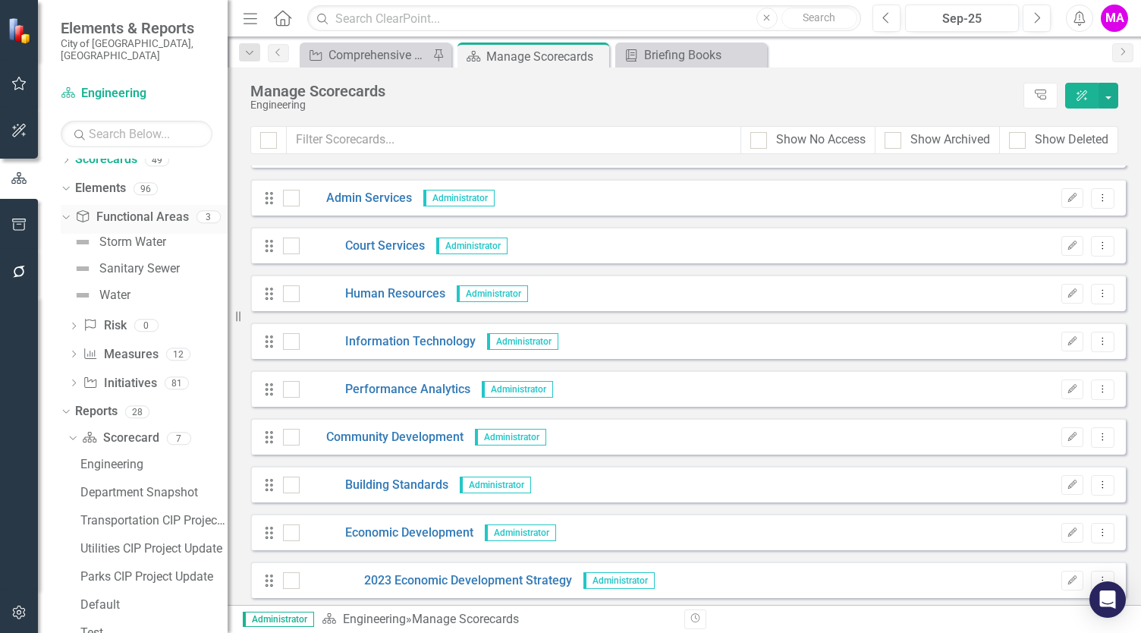
click at [68, 211] on icon "Dropdown" at bounding box center [64, 216] width 8 height 11
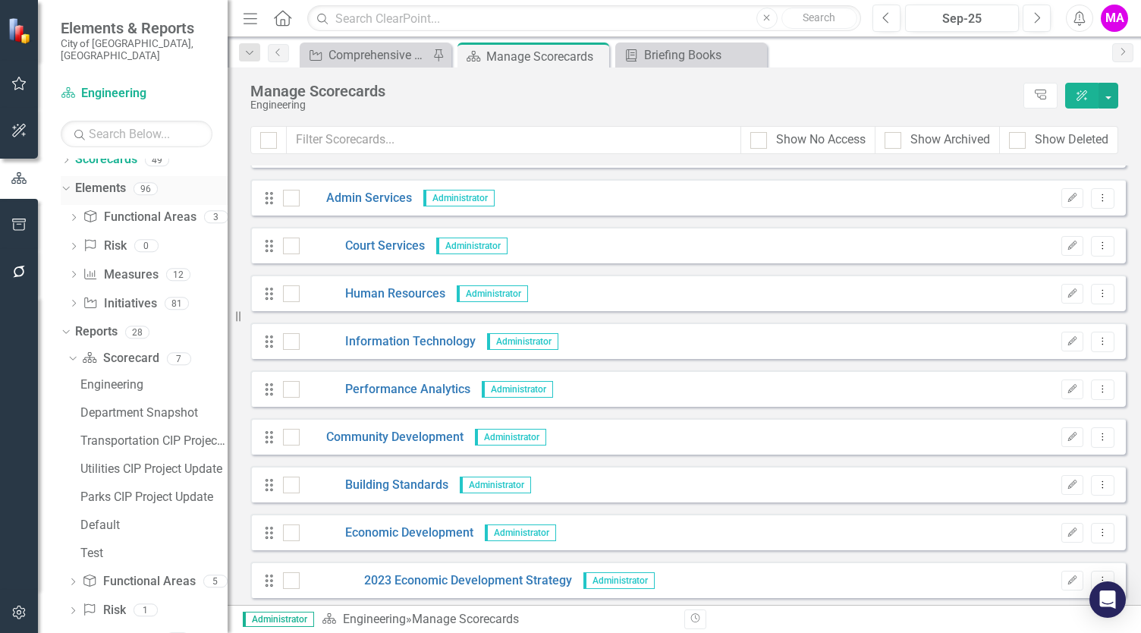
scroll to position [0, 0]
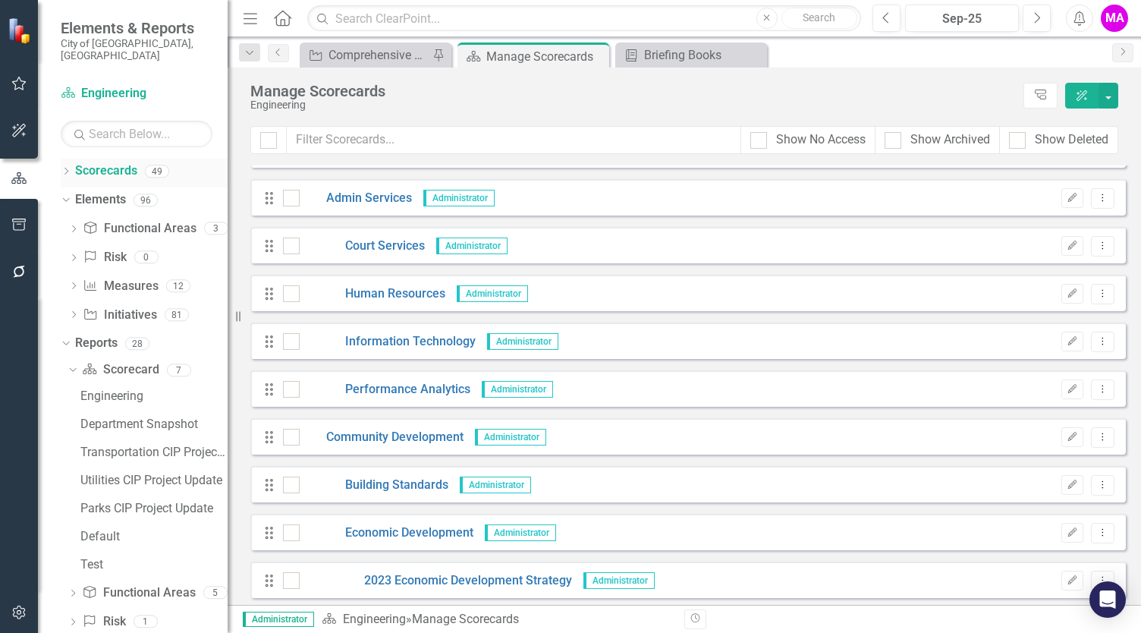
click at [67, 168] on icon "Dropdown" at bounding box center [66, 172] width 11 height 8
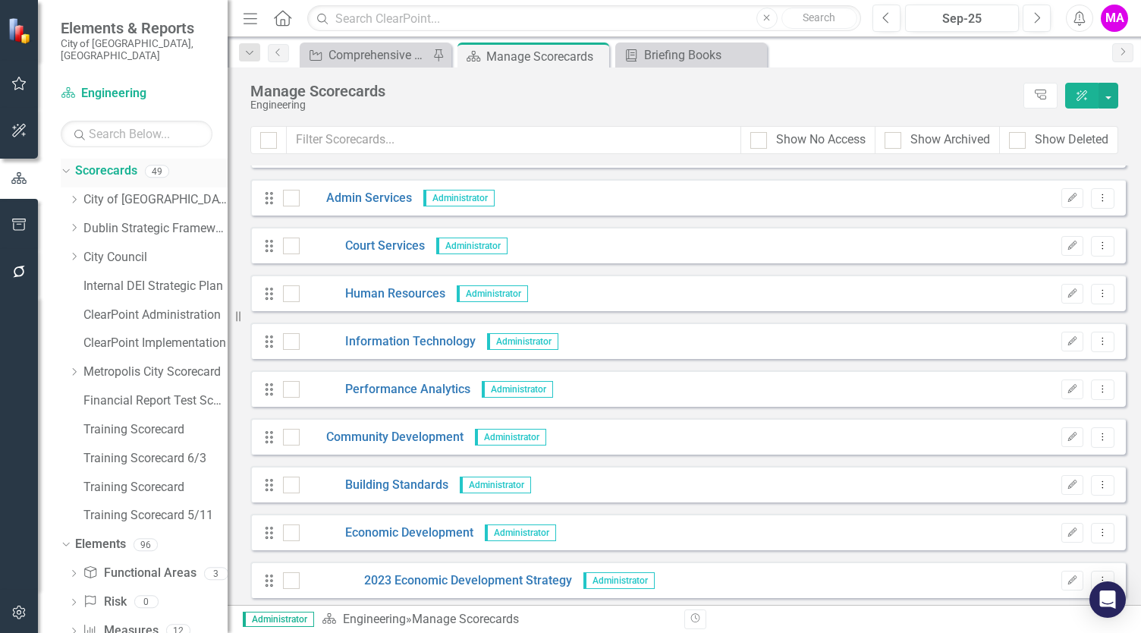
click at [67, 165] on icon "Dropdown" at bounding box center [64, 170] width 8 height 11
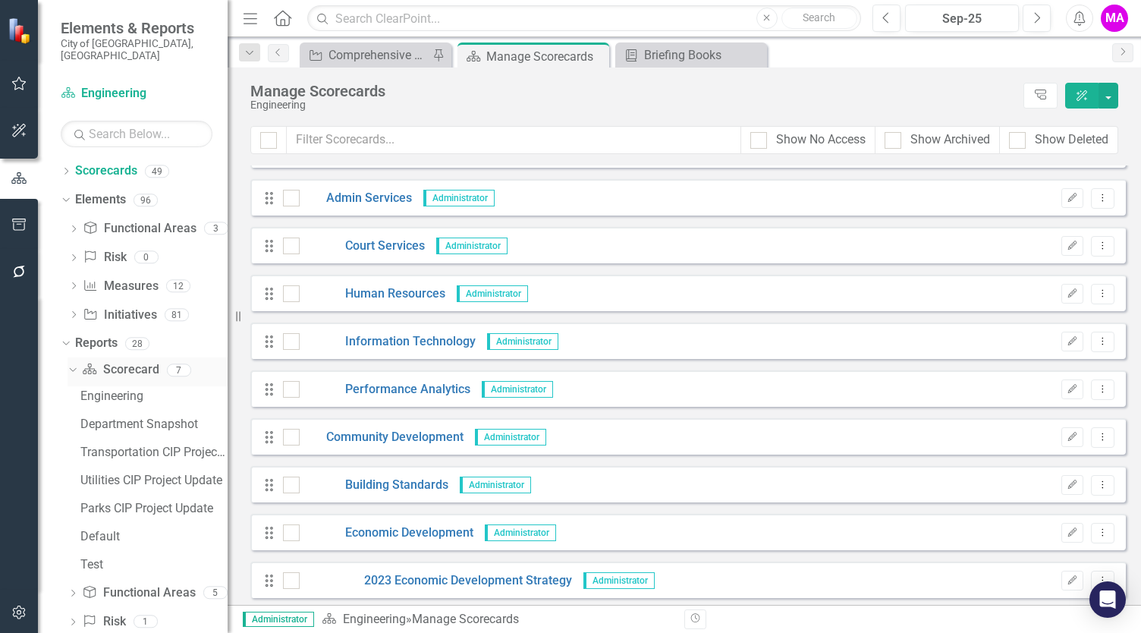
click at [71, 364] on icon "Dropdown" at bounding box center [71, 369] width 8 height 11
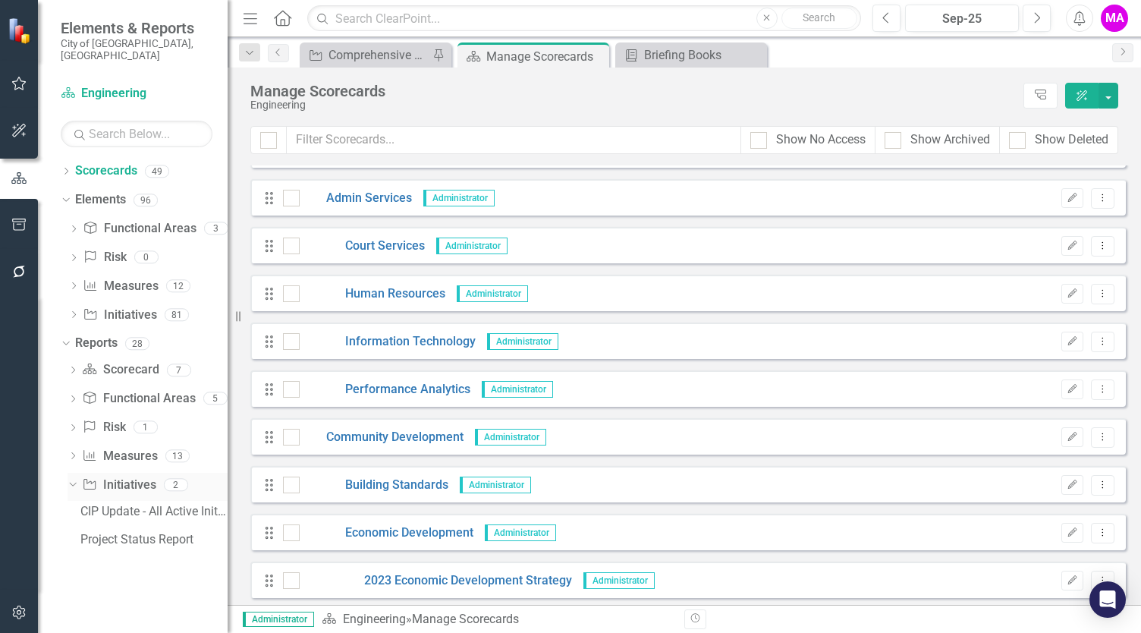
click at [80, 473] on div "Dropdown Initiative Initiatives 2" at bounding box center [148, 487] width 160 height 29
click at [74, 479] on icon "Dropdown" at bounding box center [71, 484] width 8 height 11
click at [73, 452] on icon at bounding box center [73, 455] width 4 height 7
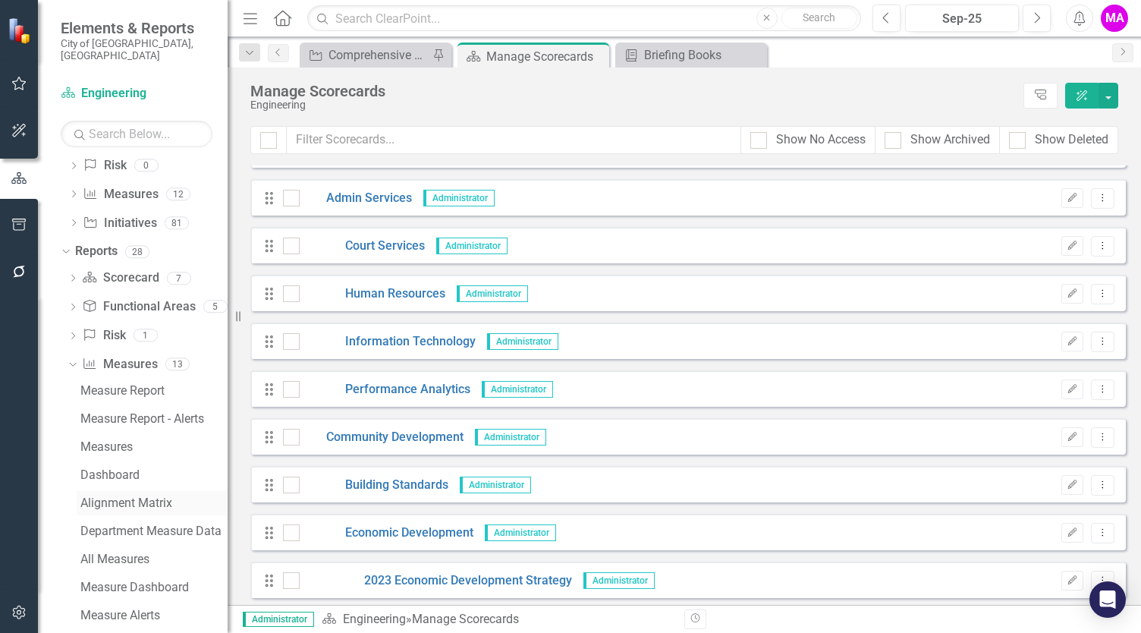
scroll to position [89, 0]
click at [68, 361] on icon "Dropdown" at bounding box center [71, 366] width 8 height 11
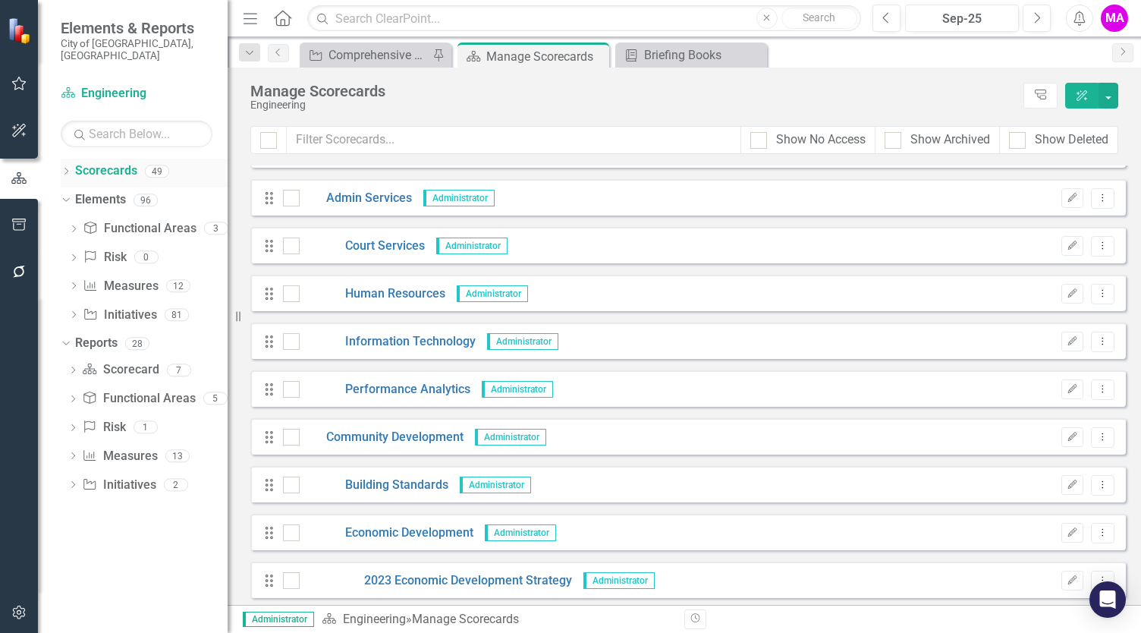
click at [71, 168] on icon "Dropdown" at bounding box center [66, 172] width 11 height 8
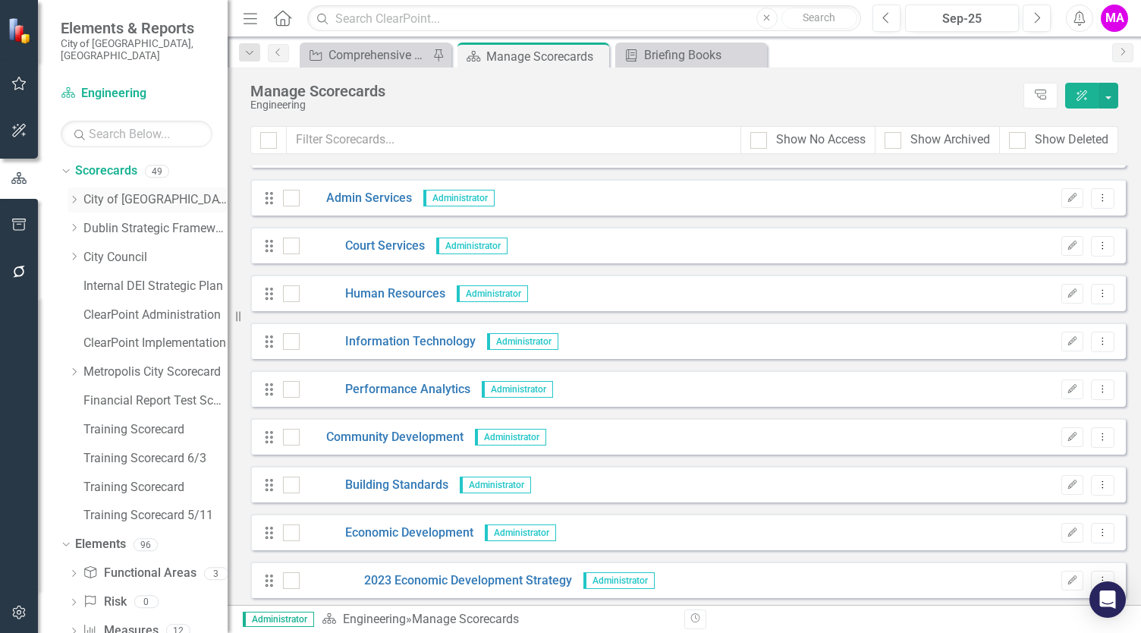
click at [73, 195] on icon "Dropdown" at bounding box center [73, 199] width 11 height 9
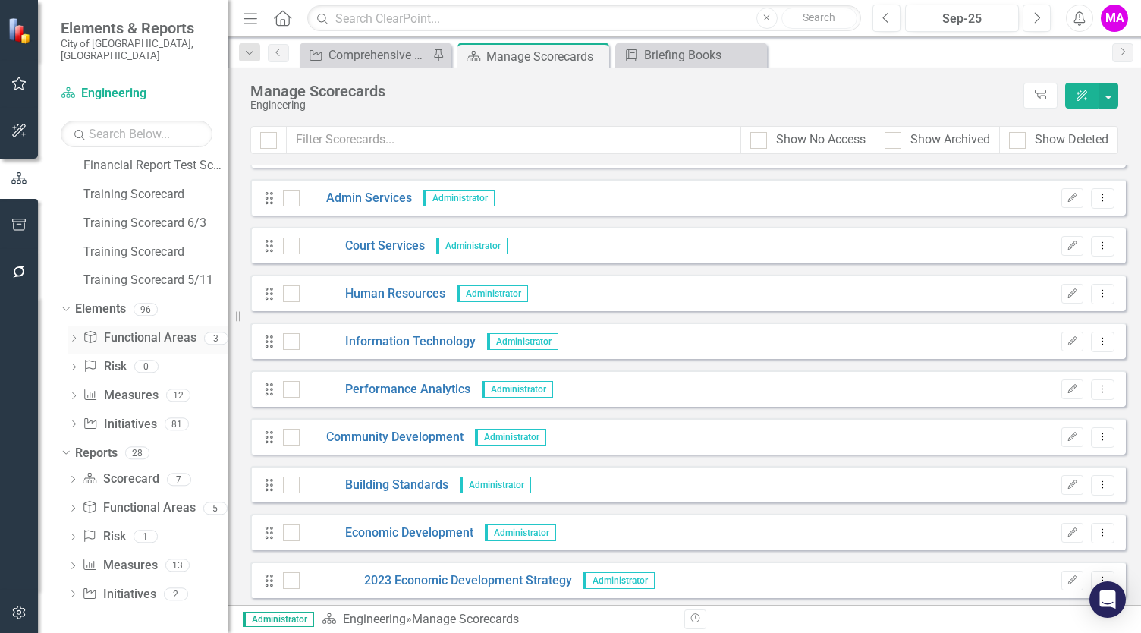
scroll to position [481, 0]
click at [70, 508] on icon "Dropdown" at bounding box center [73, 509] width 11 height 8
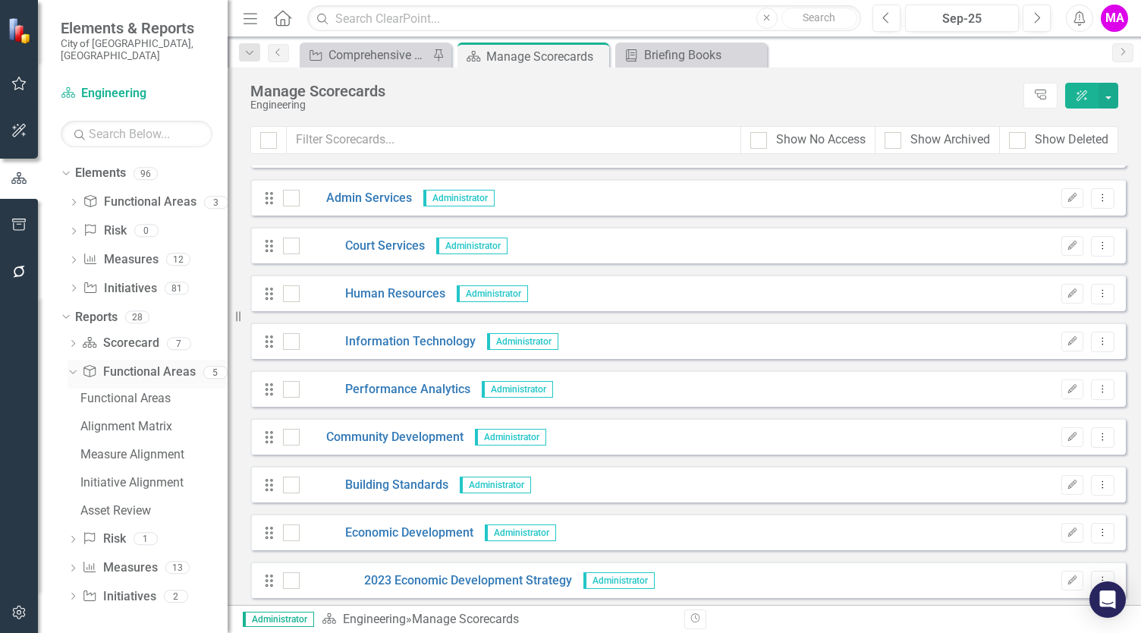
scroll to position [619, 0]
click at [125, 592] on link "Initiative Initiatives" at bounding box center [119, 594] width 74 height 17
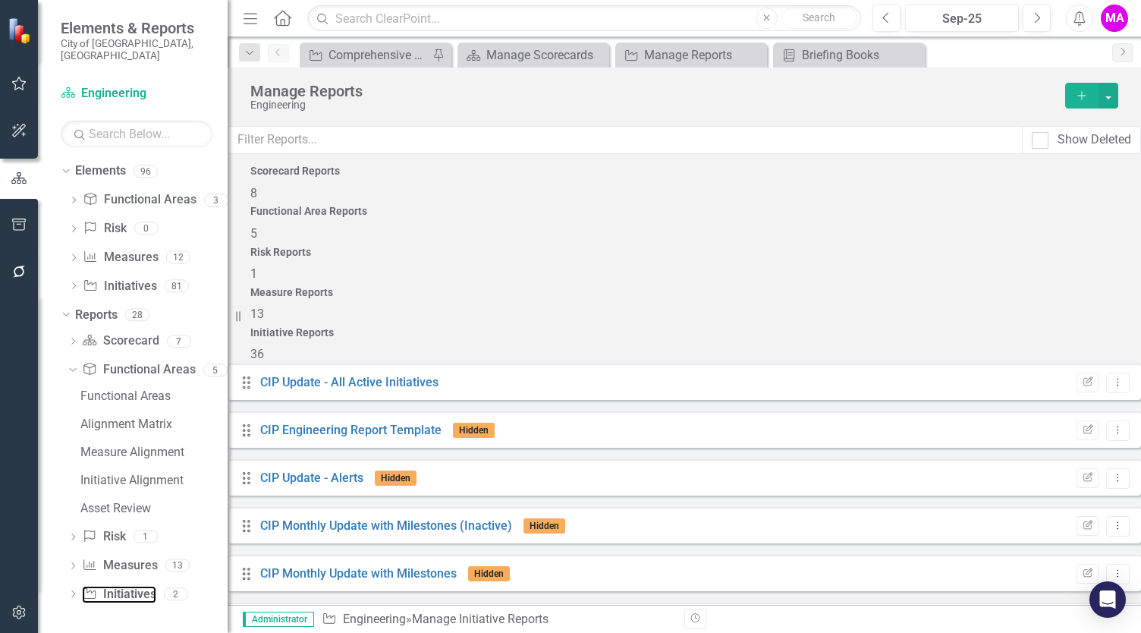
scroll to position [1217, 0]
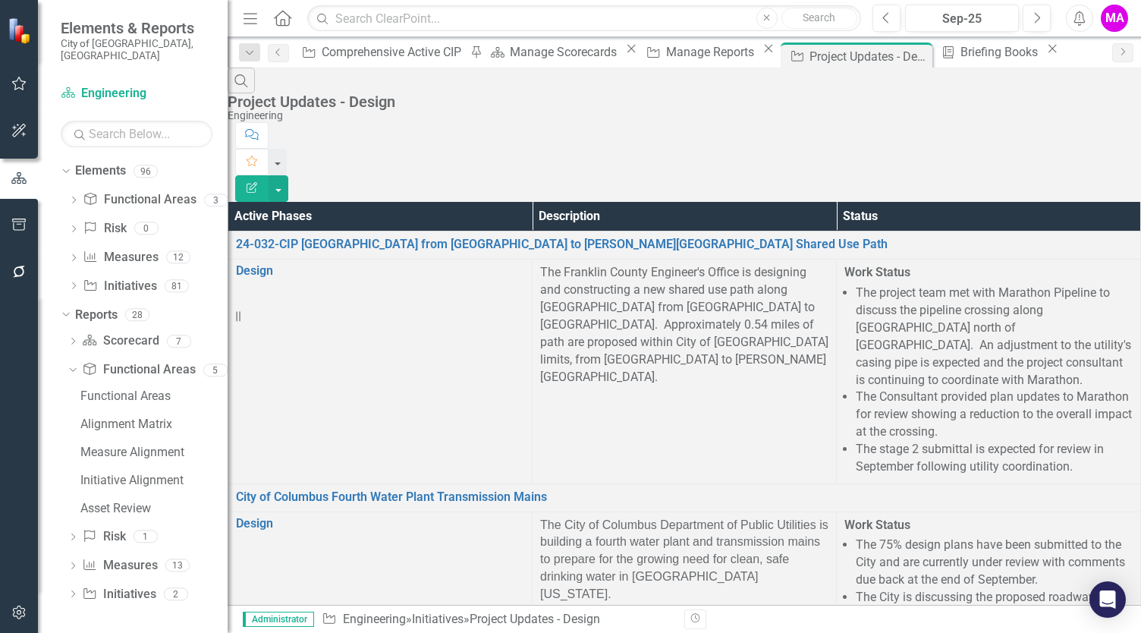
click at [1118, 93] on div "Search Project Updates - Design Engineering Comment Favorite Edit Report" at bounding box center [684, 135] width 913 height 134
click at [288, 175] on button "button" at bounding box center [279, 188] width 20 height 27
click at [1085, 118] on link "Edit Report Edit Report" at bounding box center [1058, 123] width 120 height 28
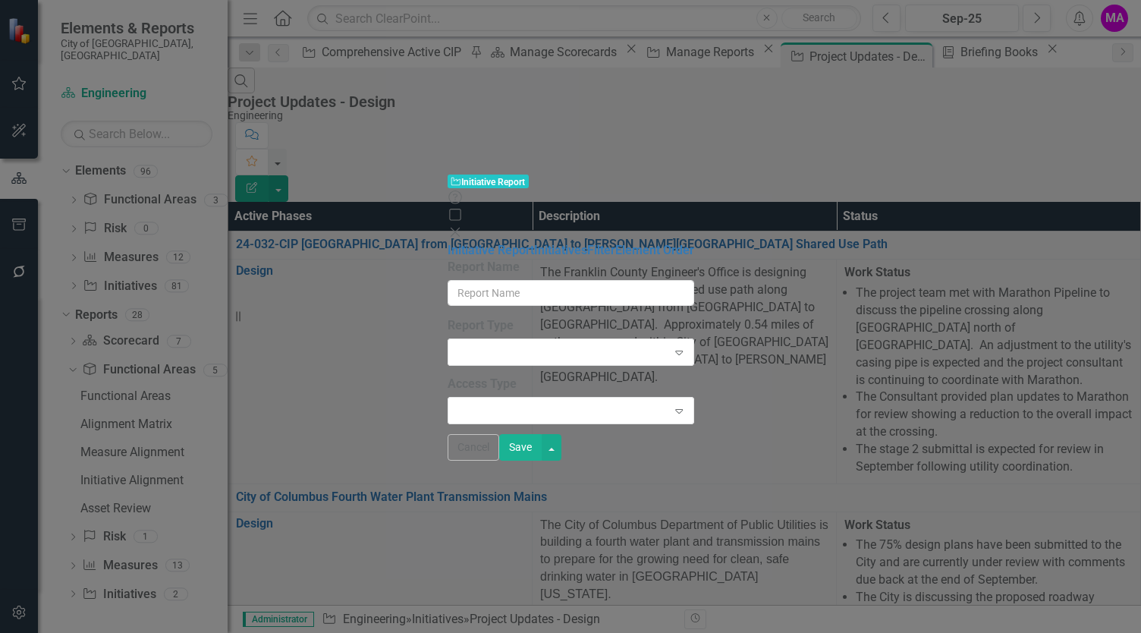
type input "Project Updates - Design"
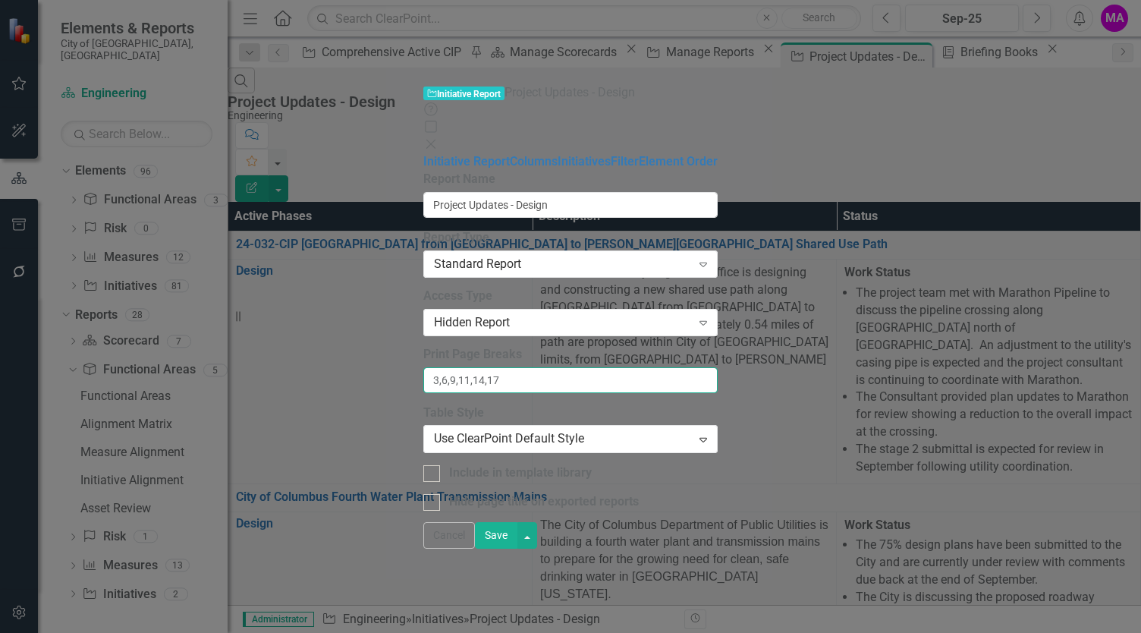
click at [423, 367] on input "3,6,9,11,14,17" at bounding box center [570, 380] width 294 height 26
type input "2,3,6,9,11,14,17"
click at [517, 549] on button "Save" at bounding box center [496, 535] width 42 height 27
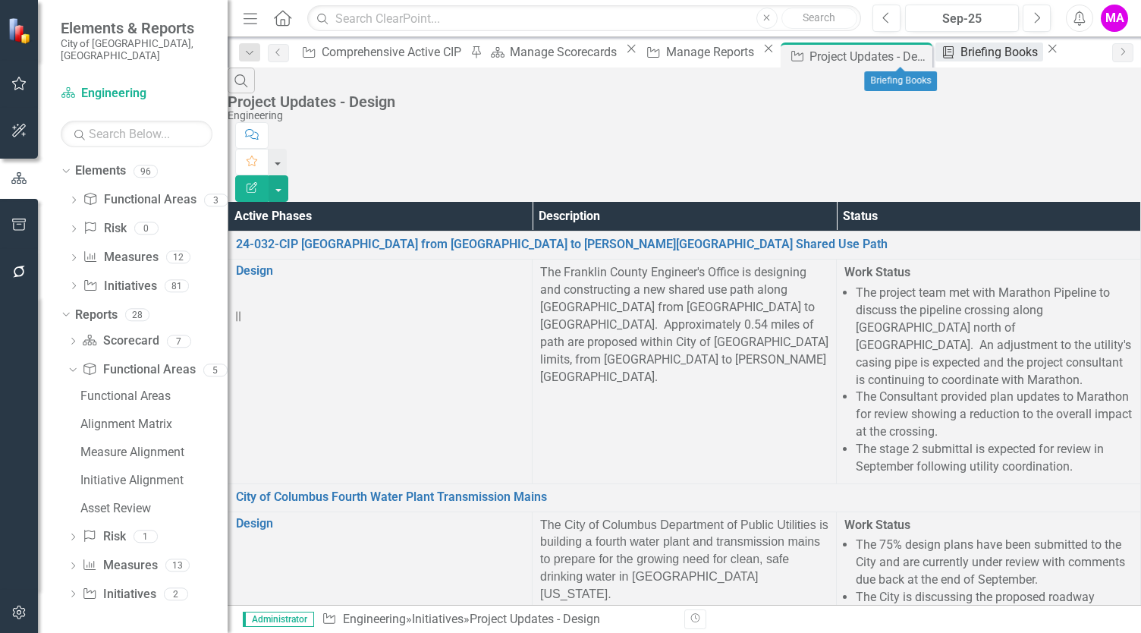
click at [960, 53] on div "Briefing Books" at bounding box center [1001, 51] width 82 height 19
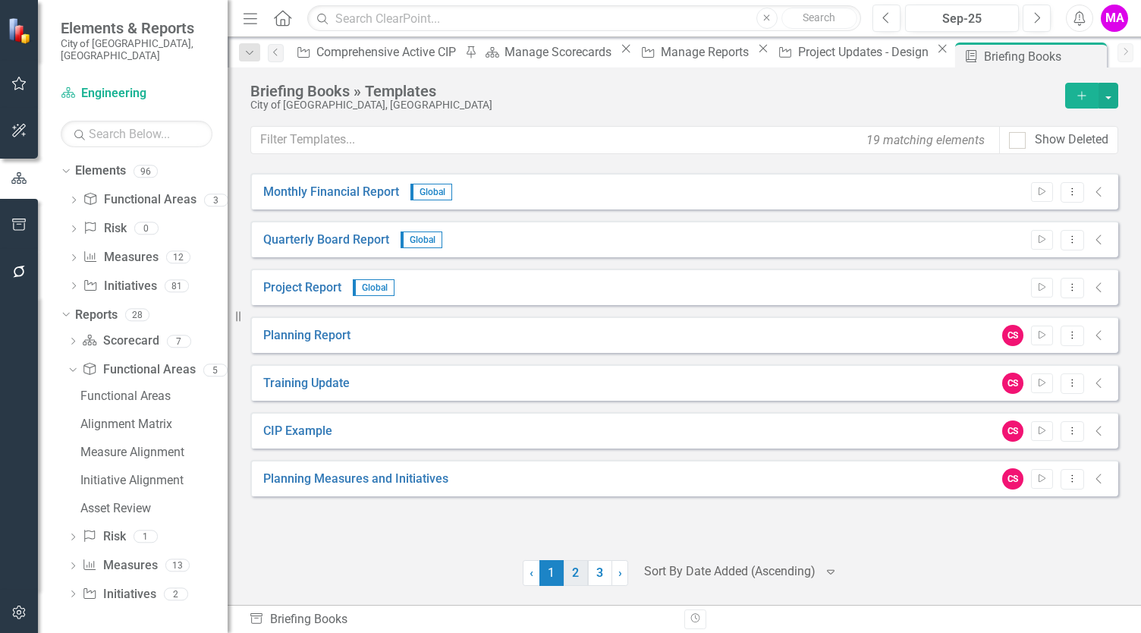
click at [577, 573] on link "2" at bounding box center [576, 573] width 24 height 26
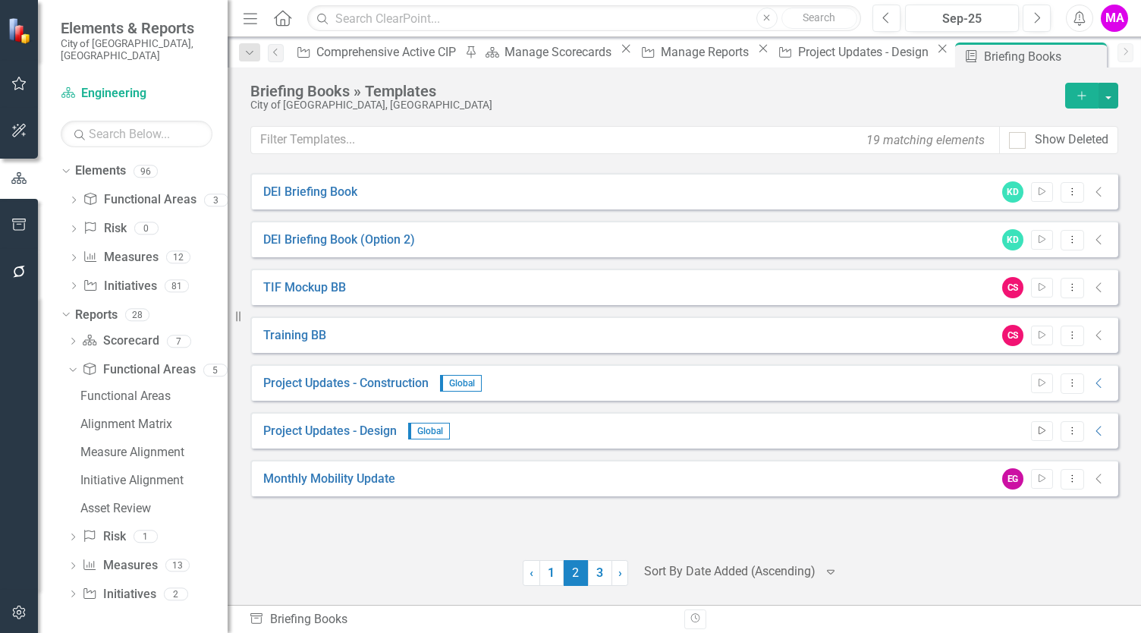
click at [1041, 432] on icon "Start" at bounding box center [1041, 430] width 11 height 9
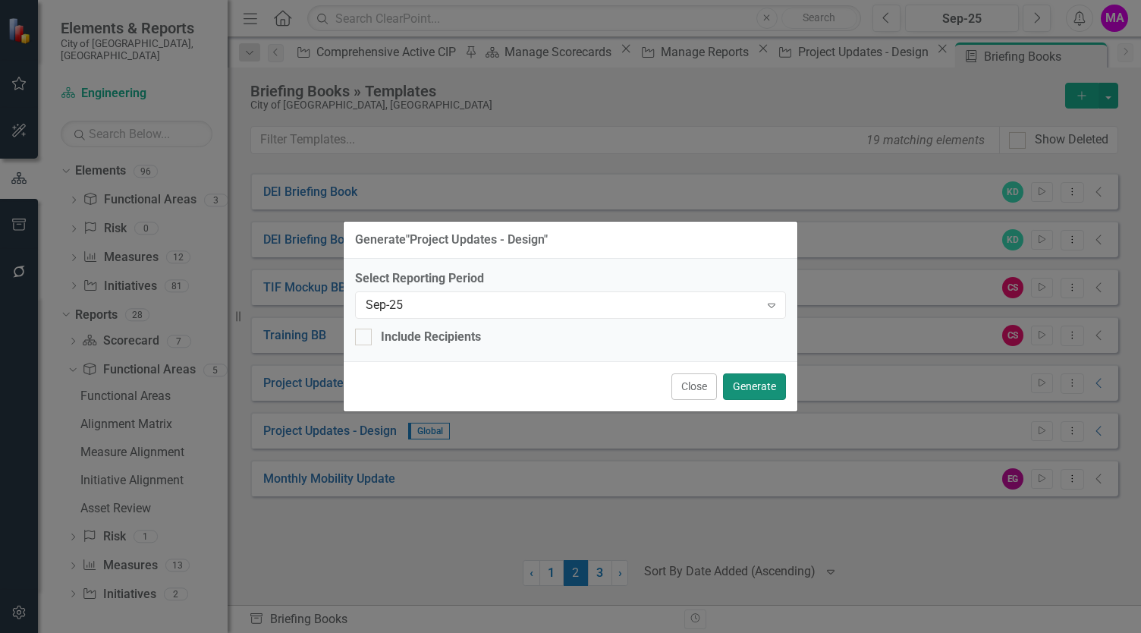
click at [745, 383] on button "Generate" at bounding box center [754, 386] width 63 height 27
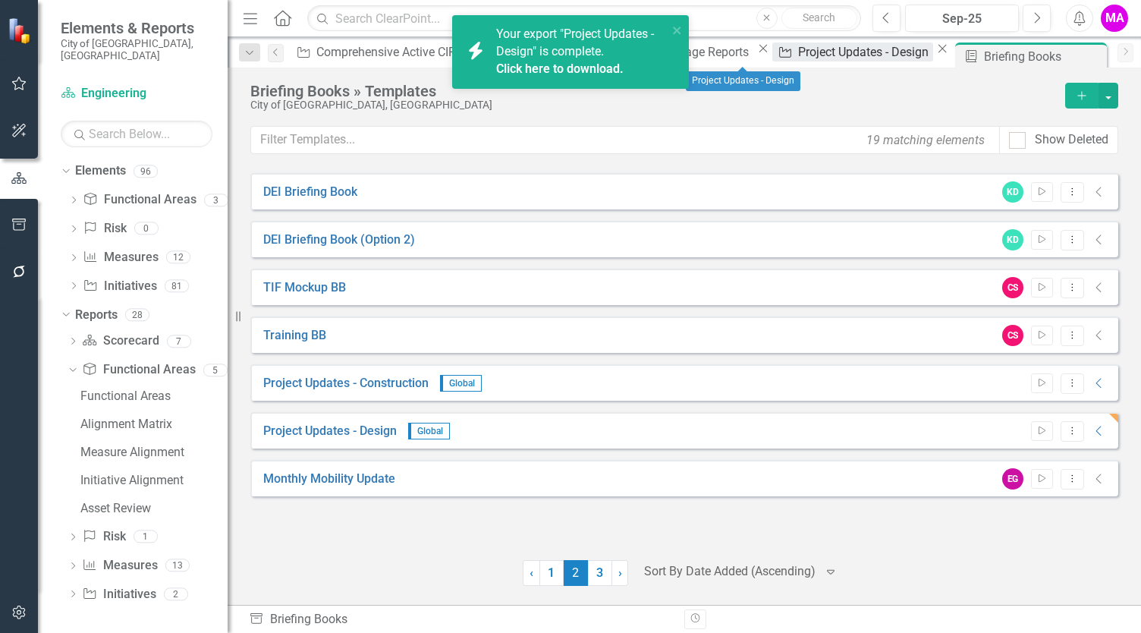
click at [798, 61] on div "Project Updates - Design" at bounding box center [865, 51] width 135 height 19
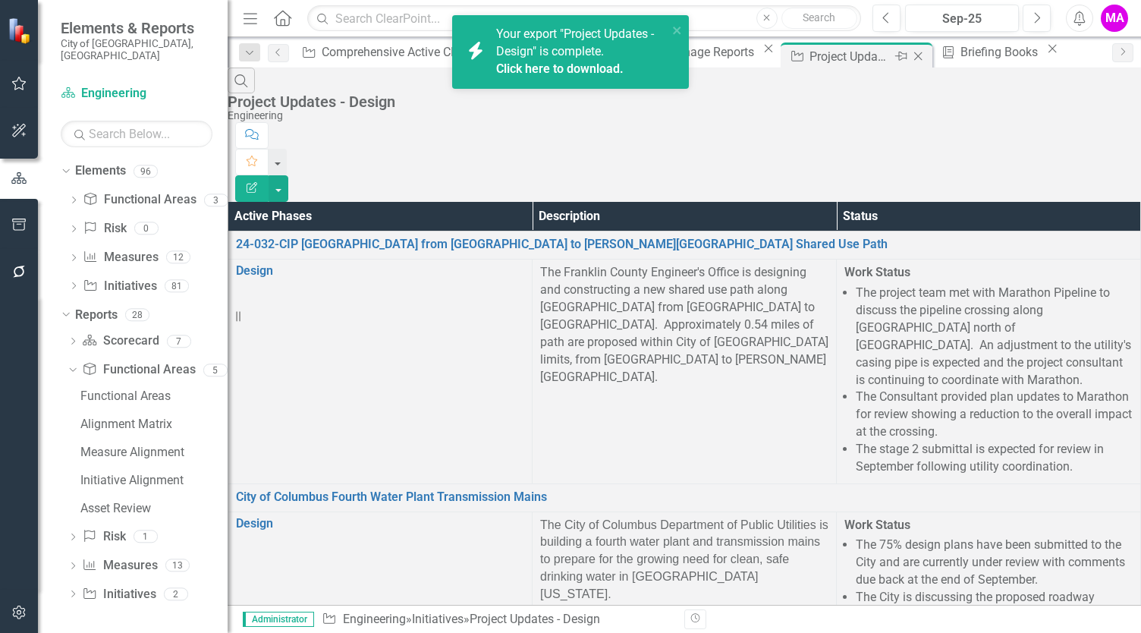
click at [914, 58] on icon at bounding box center [918, 56] width 8 height 8
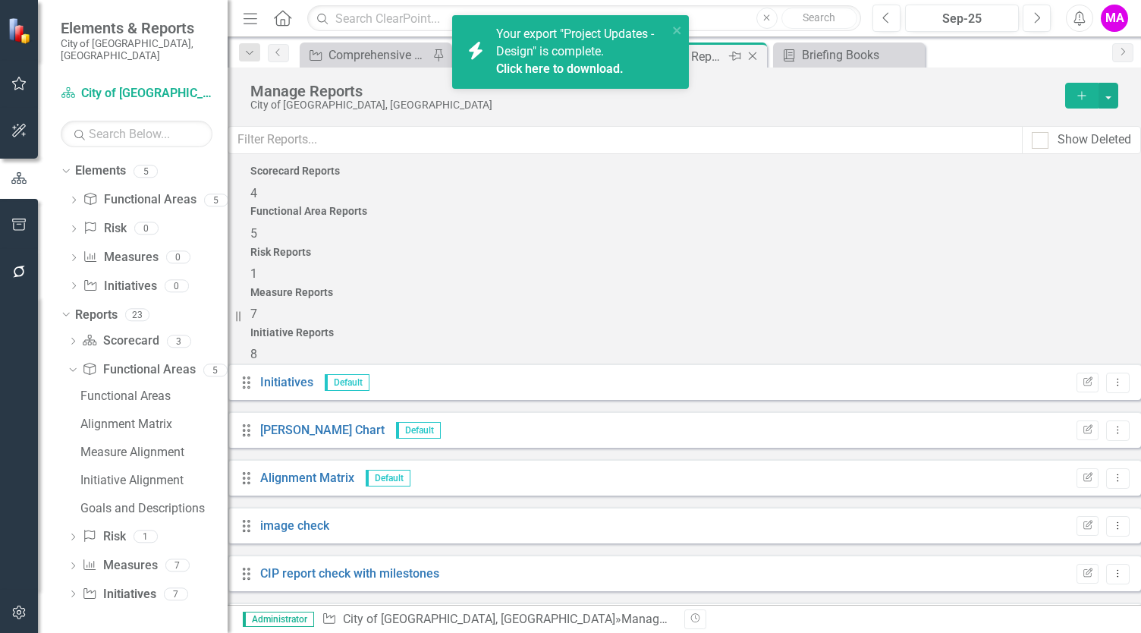
click at [754, 56] on icon "Close" at bounding box center [752, 56] width 15 height 12
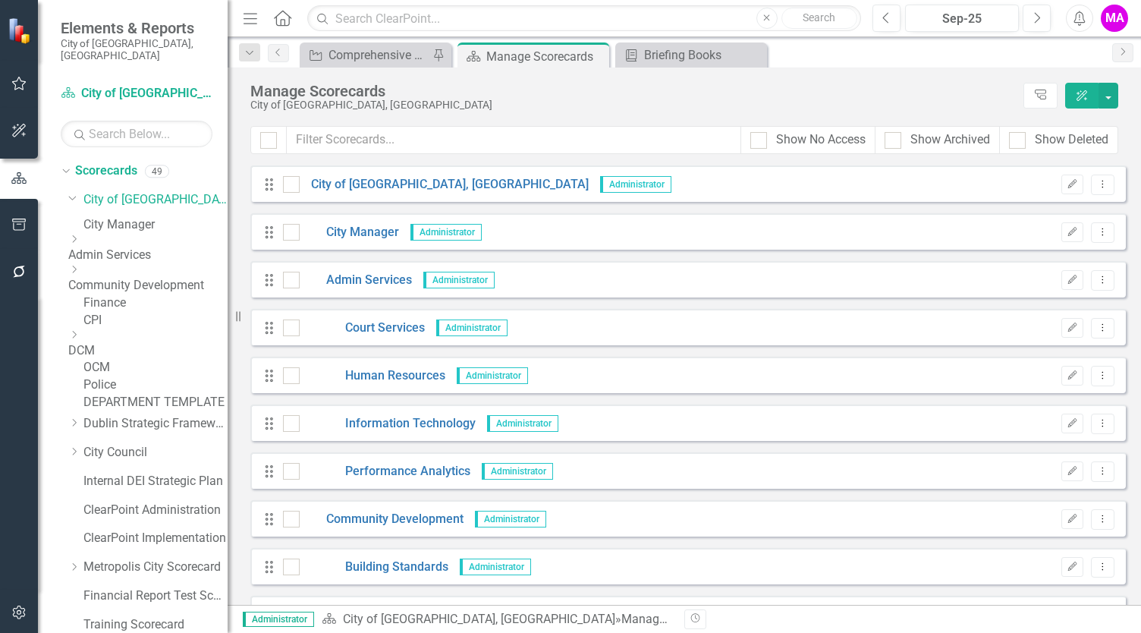
scroll to position [49, 0]
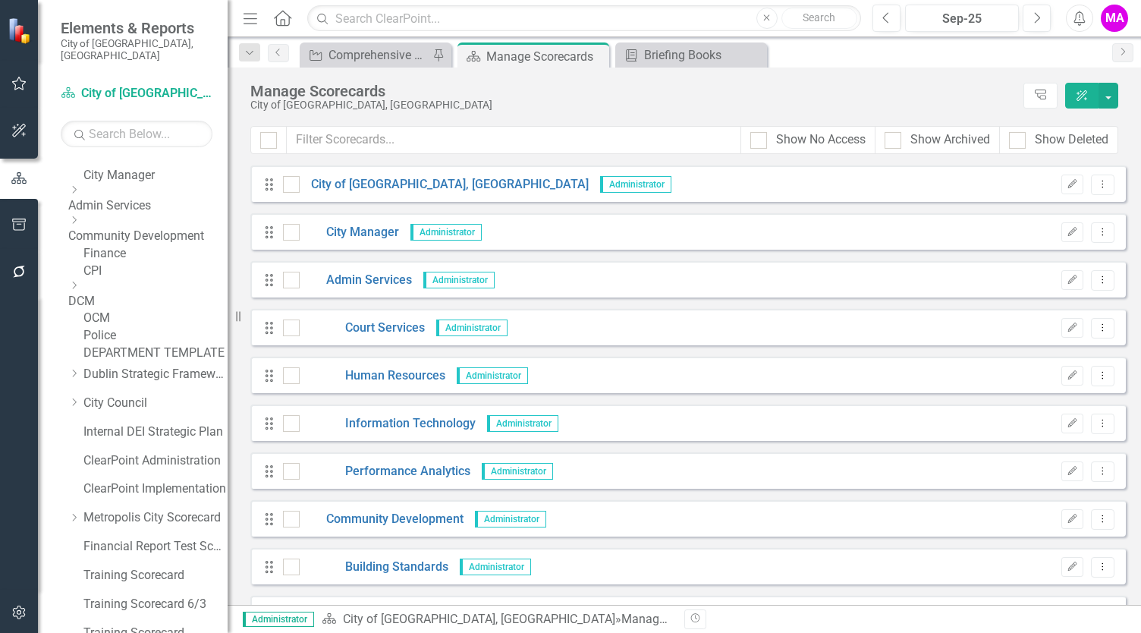
click at [80, 290] on icon "Dropdown" at bounding box center [73, 285] width 11 height 9
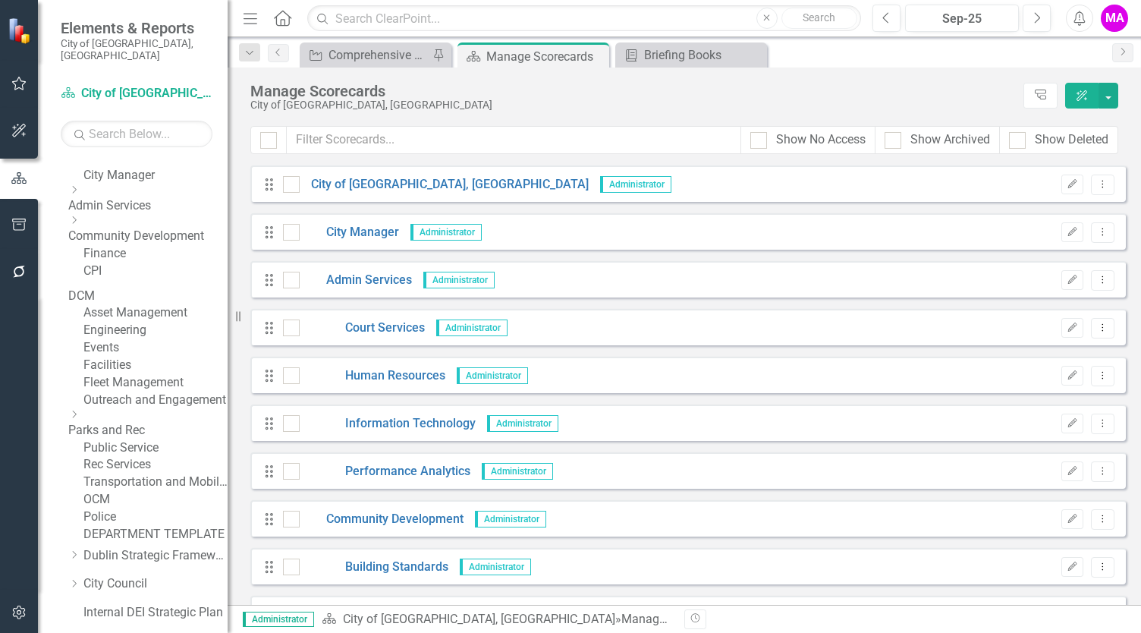
click at [150, 339] on link "Engineering" at bounding box center [155, 330] width 144 height 17
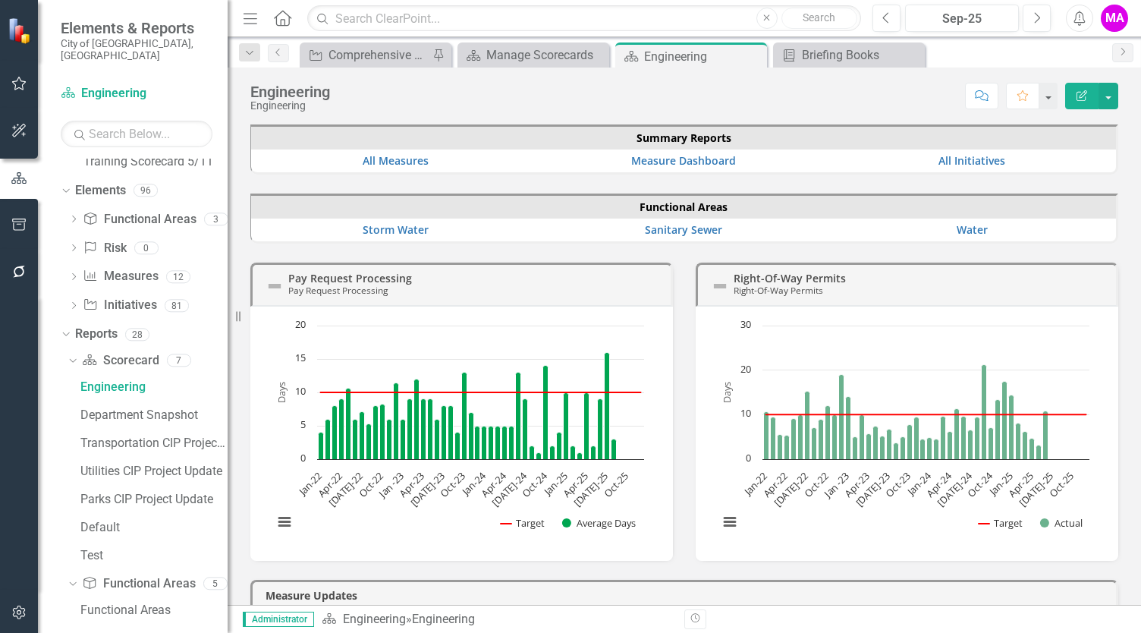
scroll to position [1101, 0]
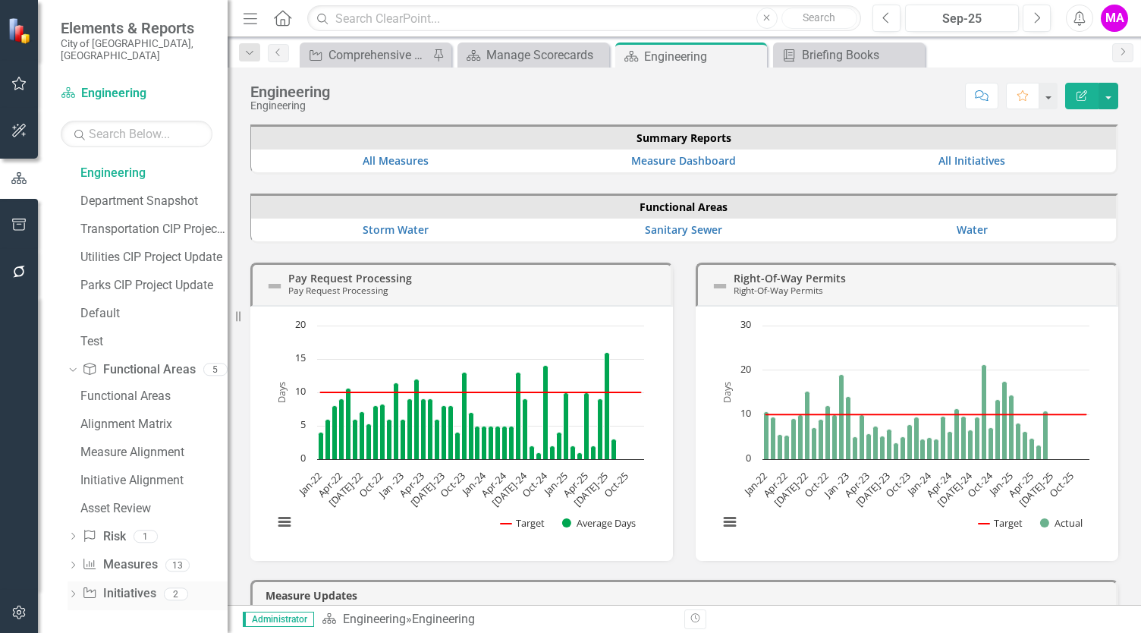
click at [124, 593] on link "Initiative Initiatives" at bounding box center [119, 593] width 74 height 17
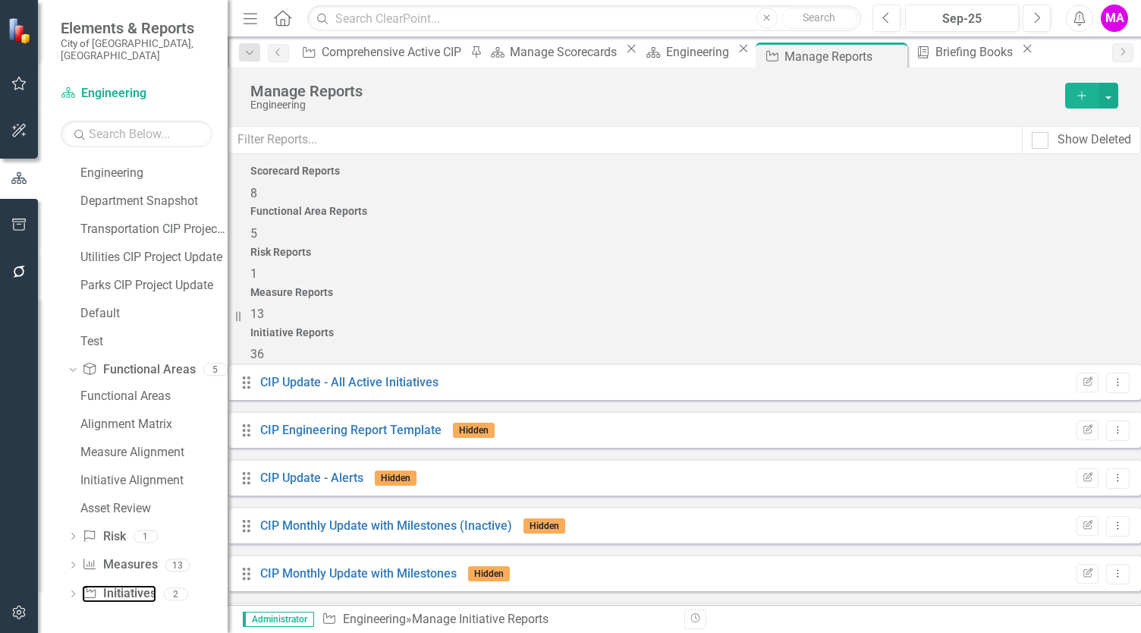
scroll to position [1249, 0]
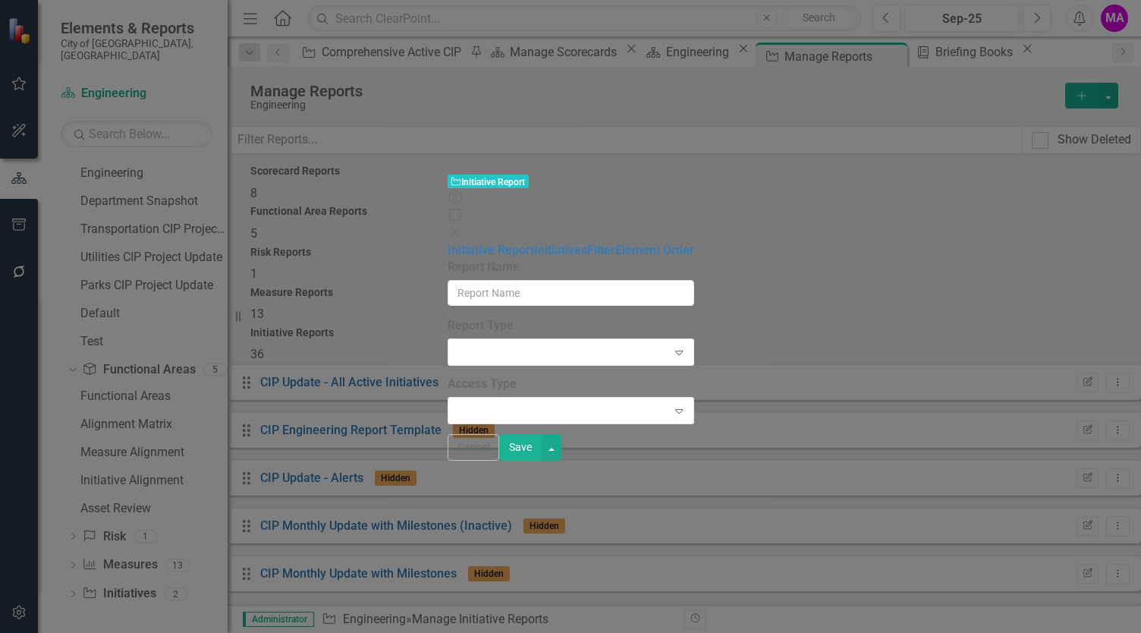
type input "Project Updates - Construction"
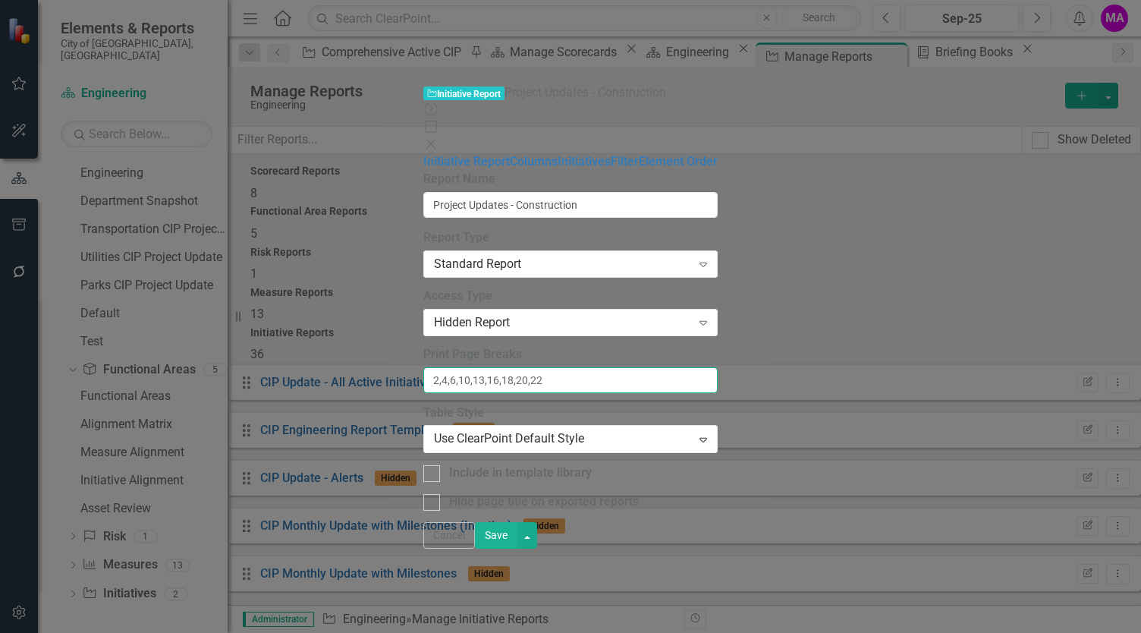
click at [423, 367] on input "2,4,6,10,13,16,18,20,22" at bounding box center [570, 380] width 294 height 26
type input "2,4,6,9,10,13,16,18,20,22"
click at [517, 549] on button "Save" at bounding box center [496, 535] width 42 height 27
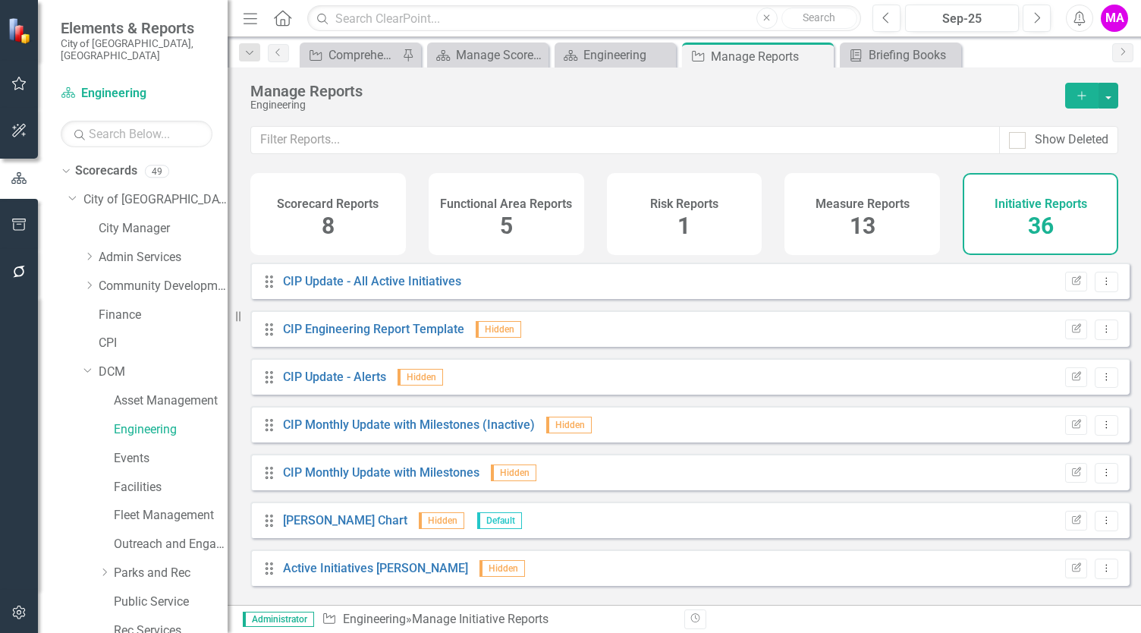
scroll to position [1249, 0]
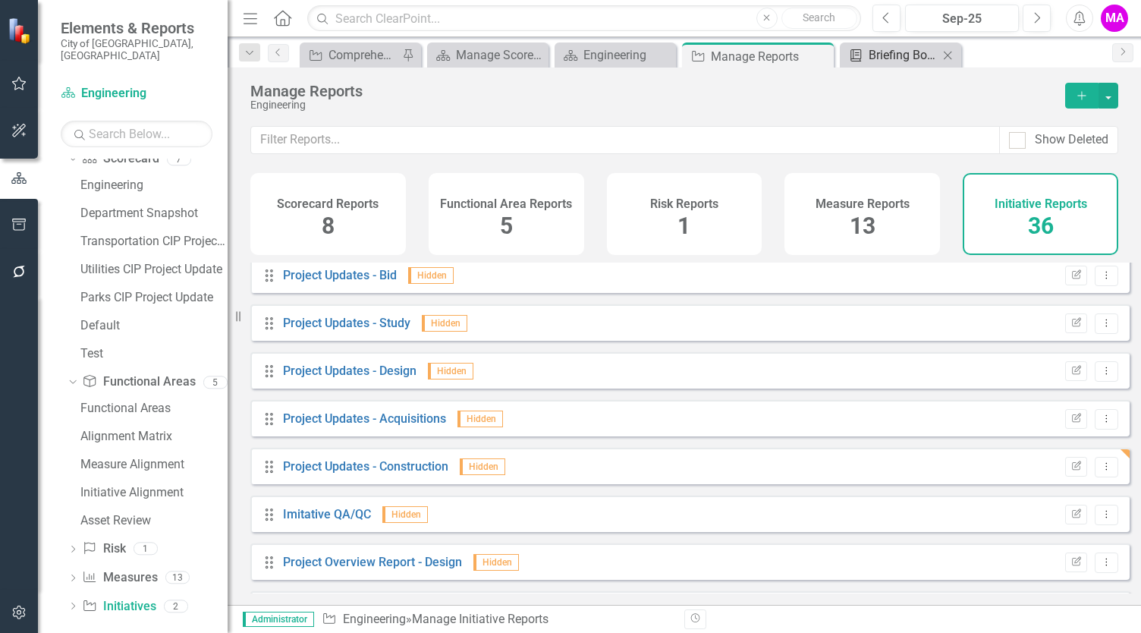
click at [869, 55] on div "Briefing Books" at bounding box center [904, 55] width 70 height 19
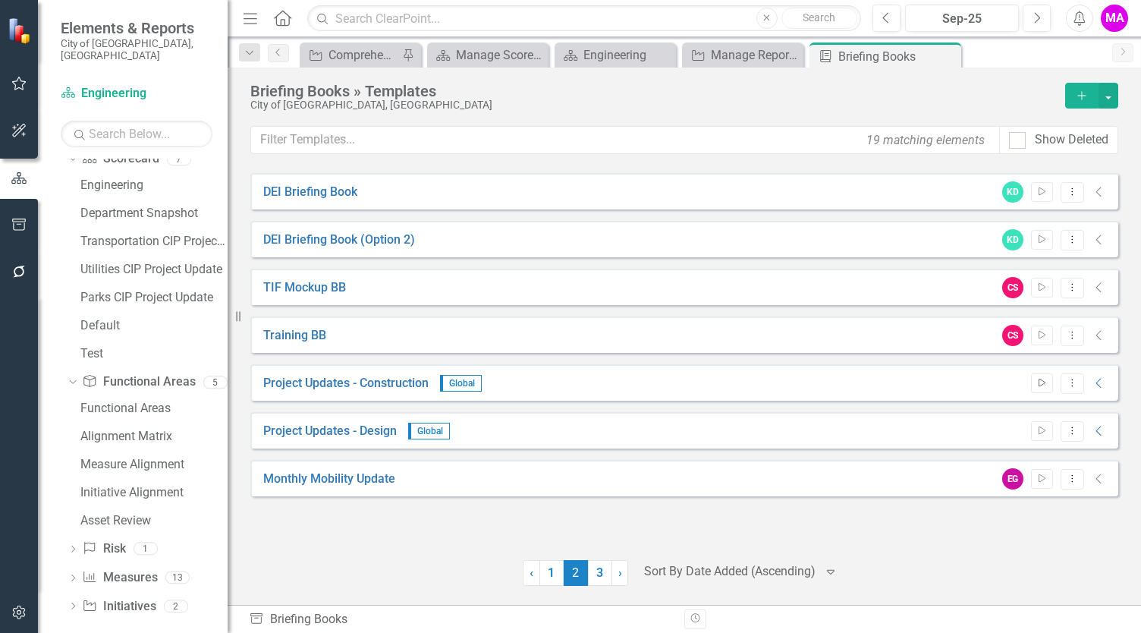
click at [1035, 381] on button "Start" at bounding box center [1042, 383] width 22 height 20
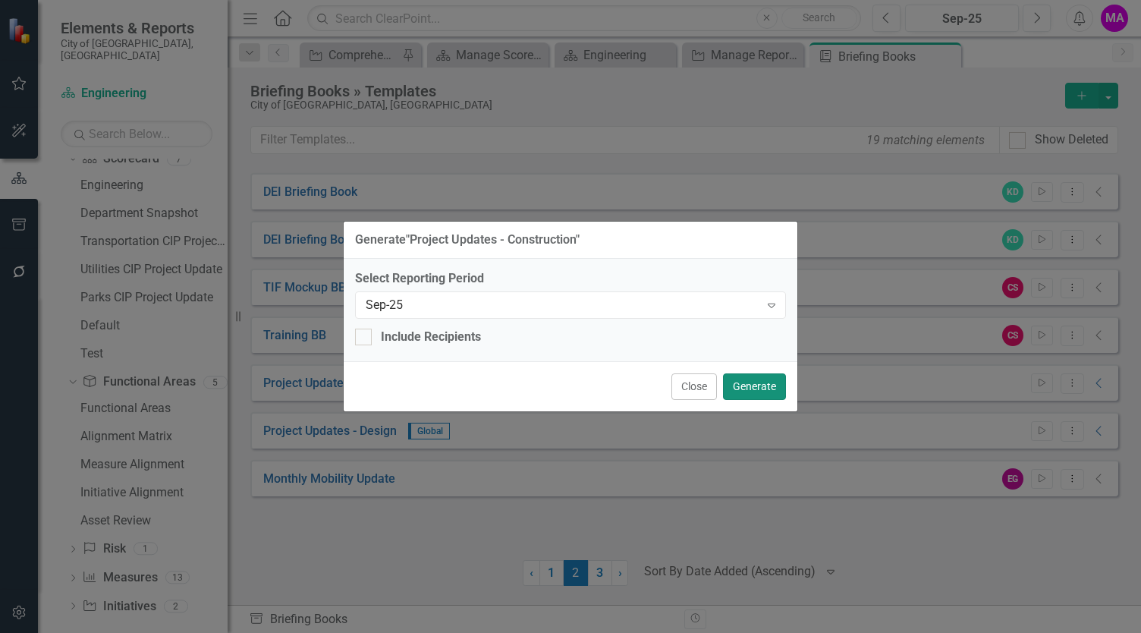
click at [769, 383] on button "Generate" at bounding box center [754, 386] width 63 height 27
